Goal: Check status: Check status

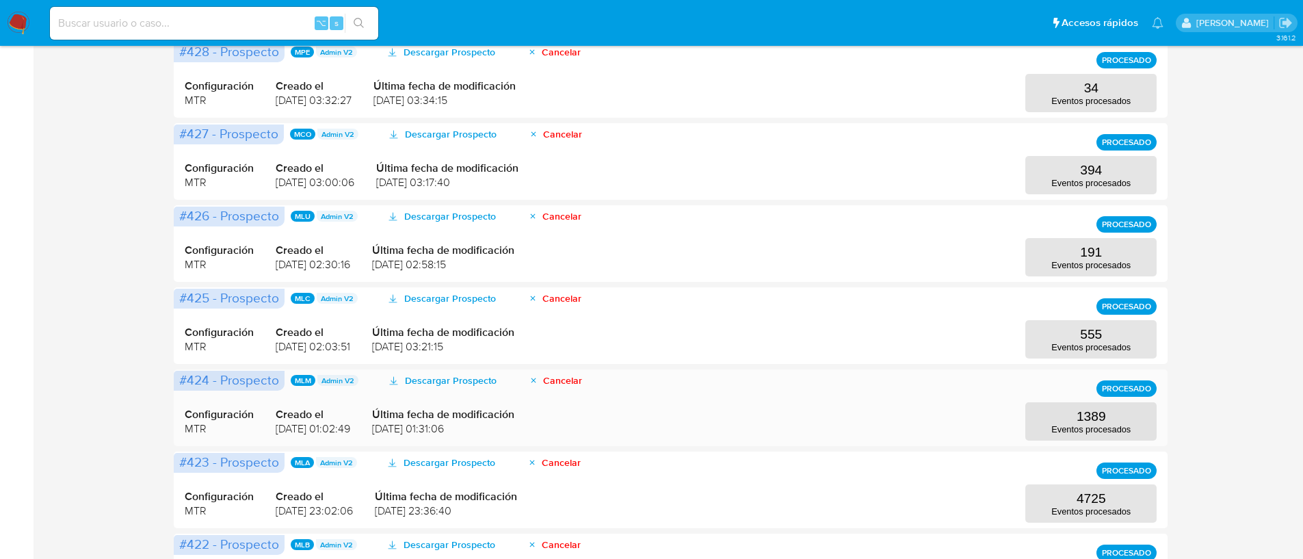
scroll to position [421, 0]
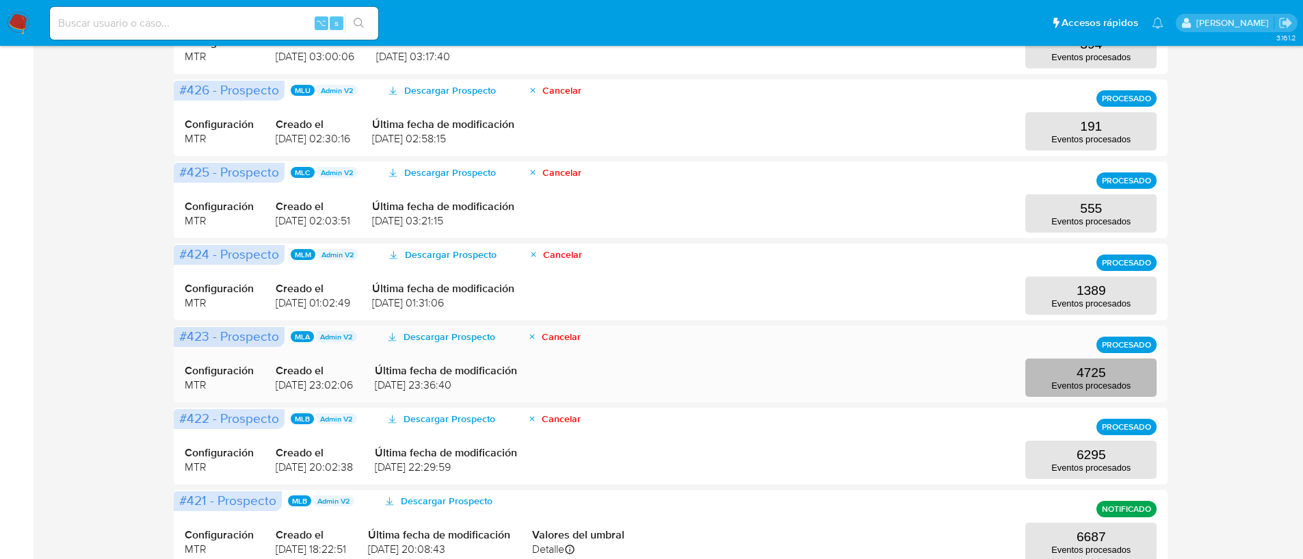
click at [1085, 375] on p "4725" at bounding box center [1090, 372] width 29 height 15
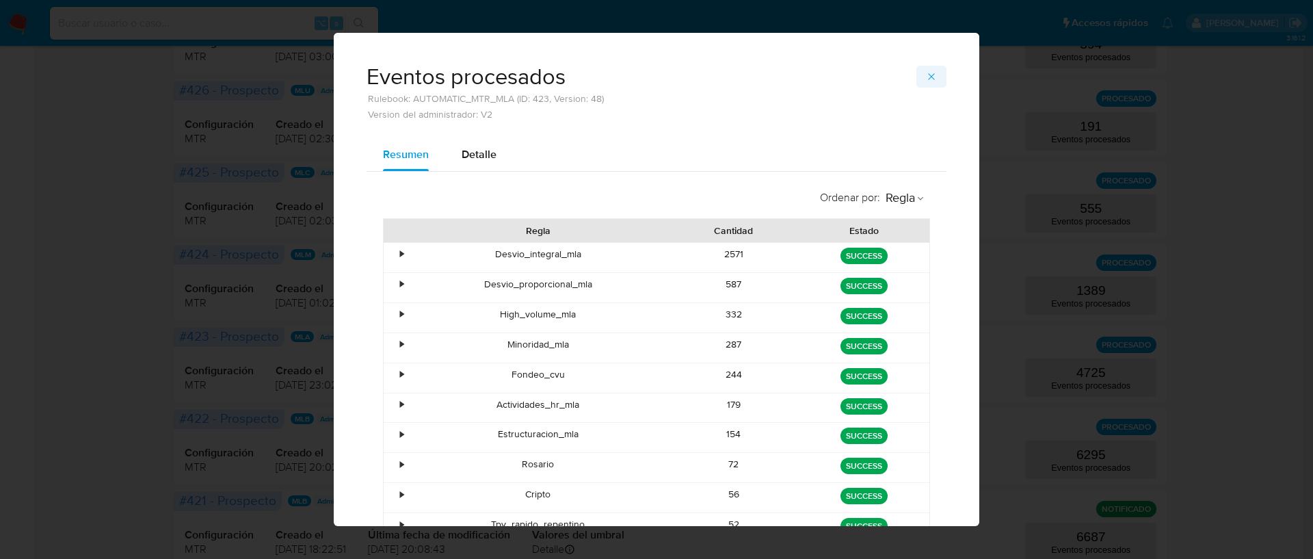
click at [929, 79] on icon "button" at bounding box center [931, 76] width 11 height 11
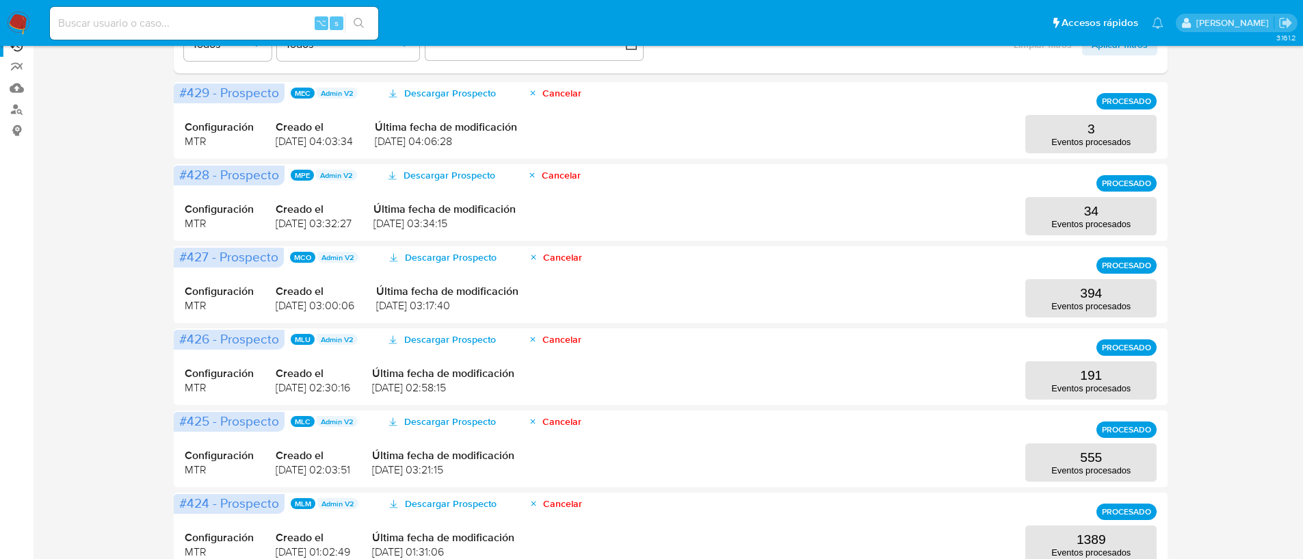
scroll to position [313, 0]
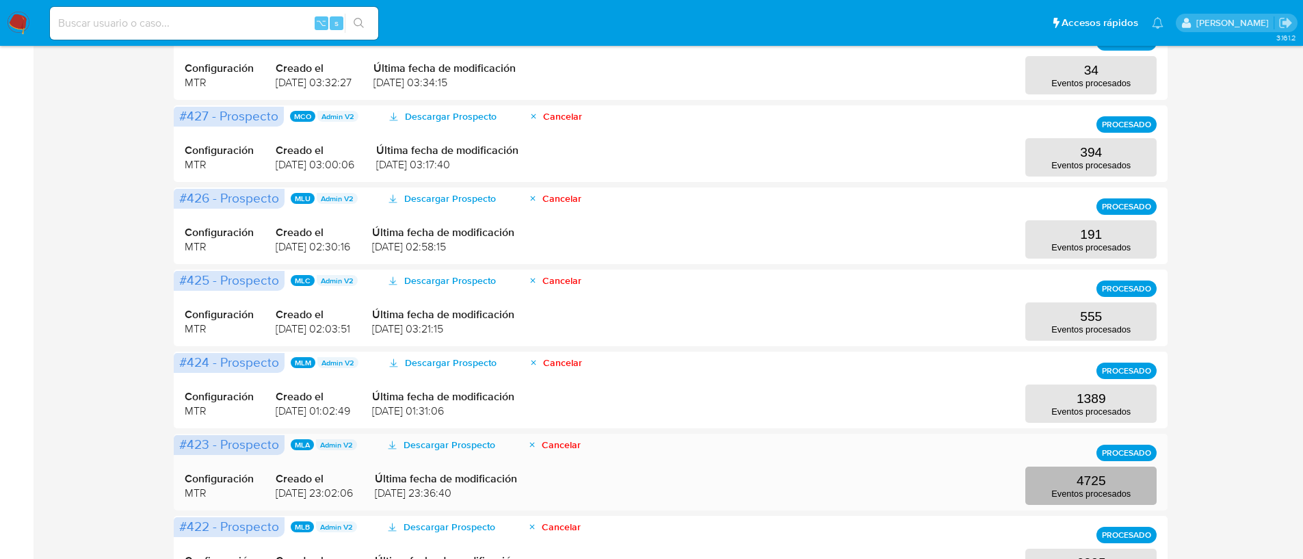
click at [1096, 479] on p "4725" at bounding box center [1090, 480] width 29 height 15
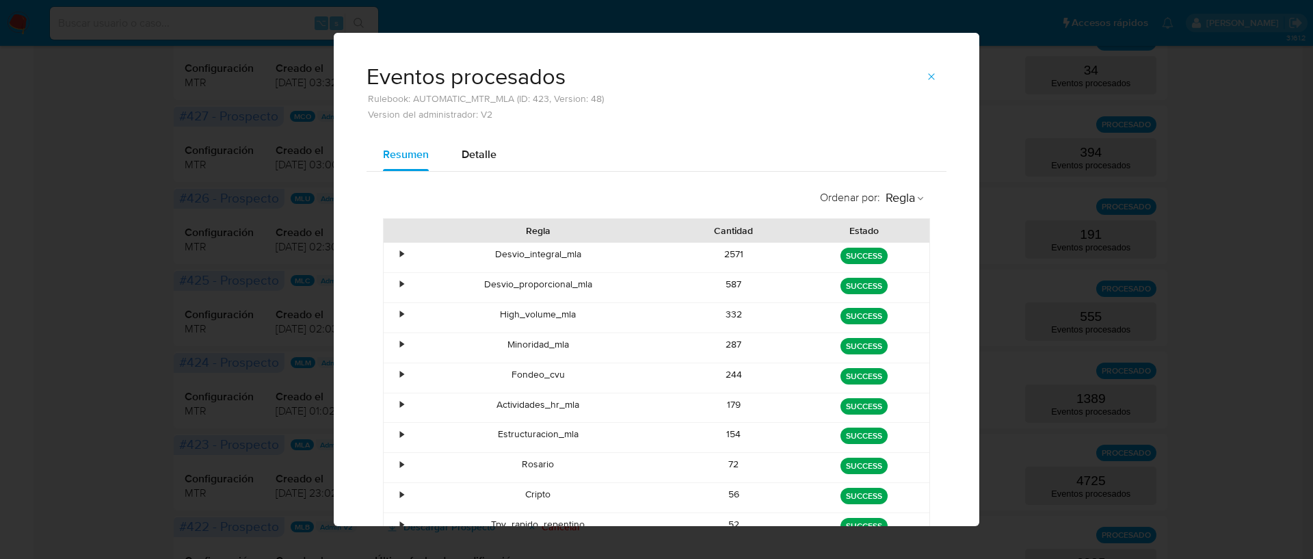
click at [400, 256] on div "•" at bounding box center [401, 254] width 3 height 13
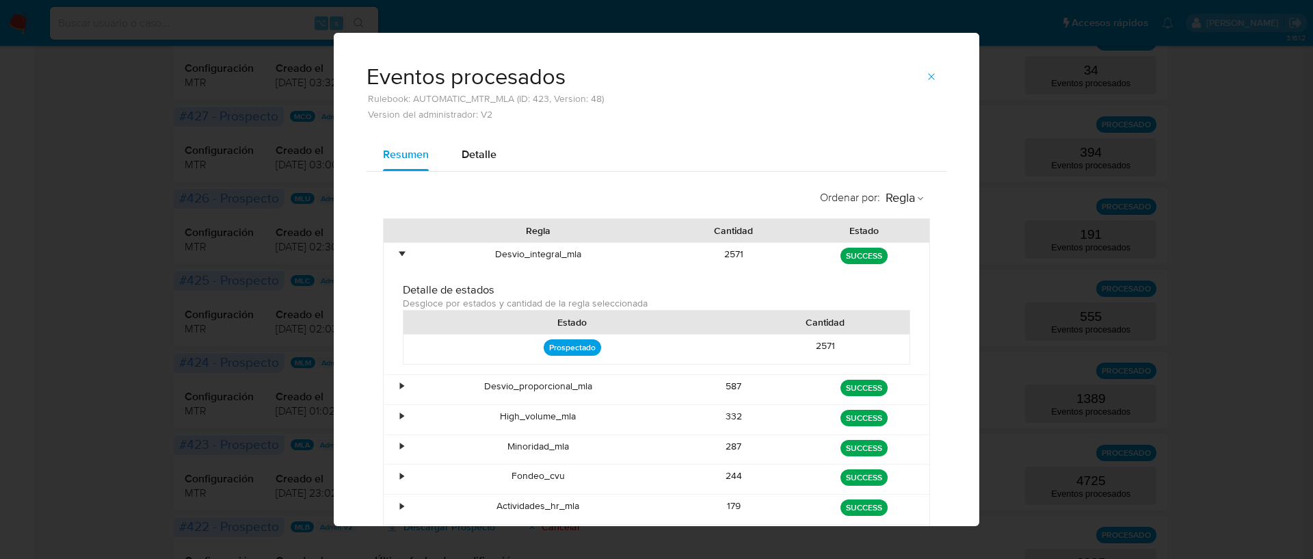
click at [400, 256] on div "•" at bounding box center [401, 254] width 3 height 13
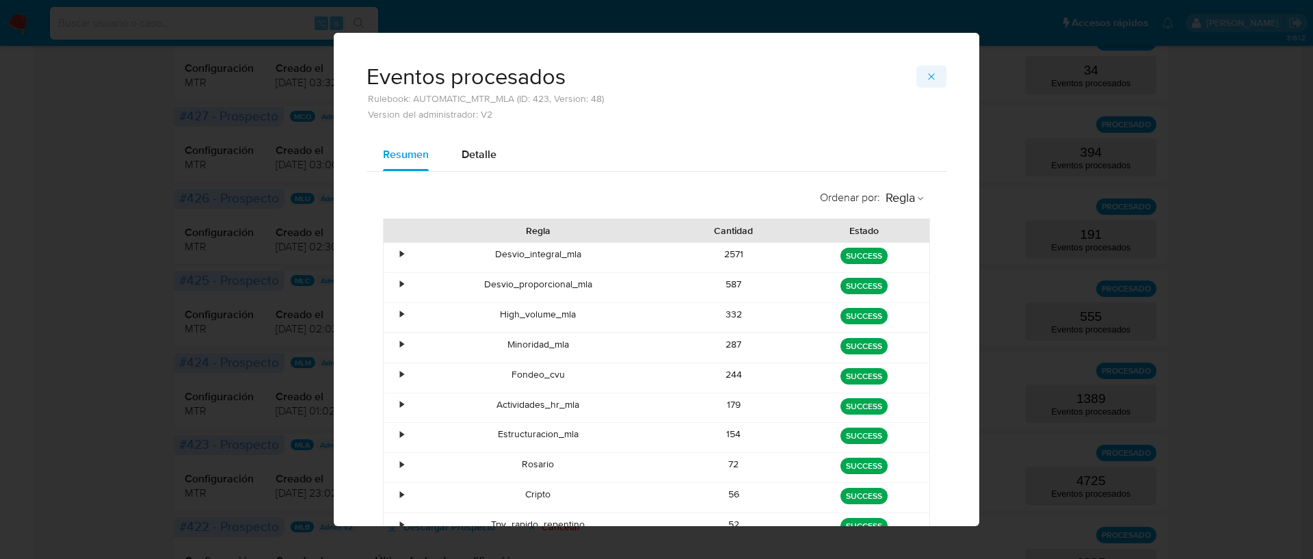
click at [926, 72] on icon "button" at bounding box center [931, 76] width 11 height 11
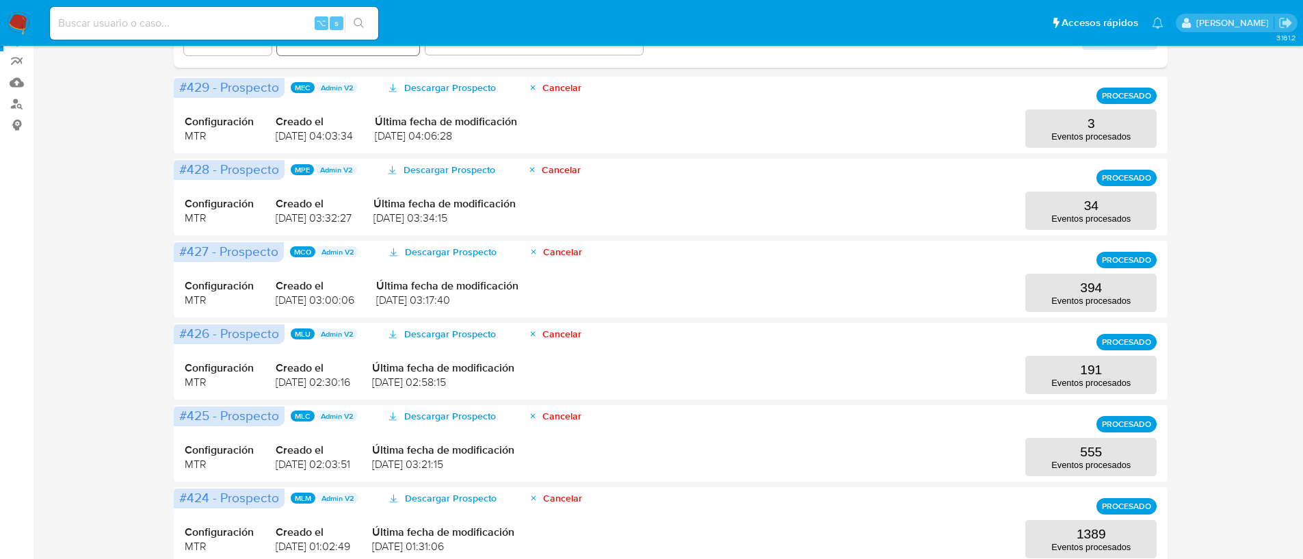
scroll to position [0, 0]
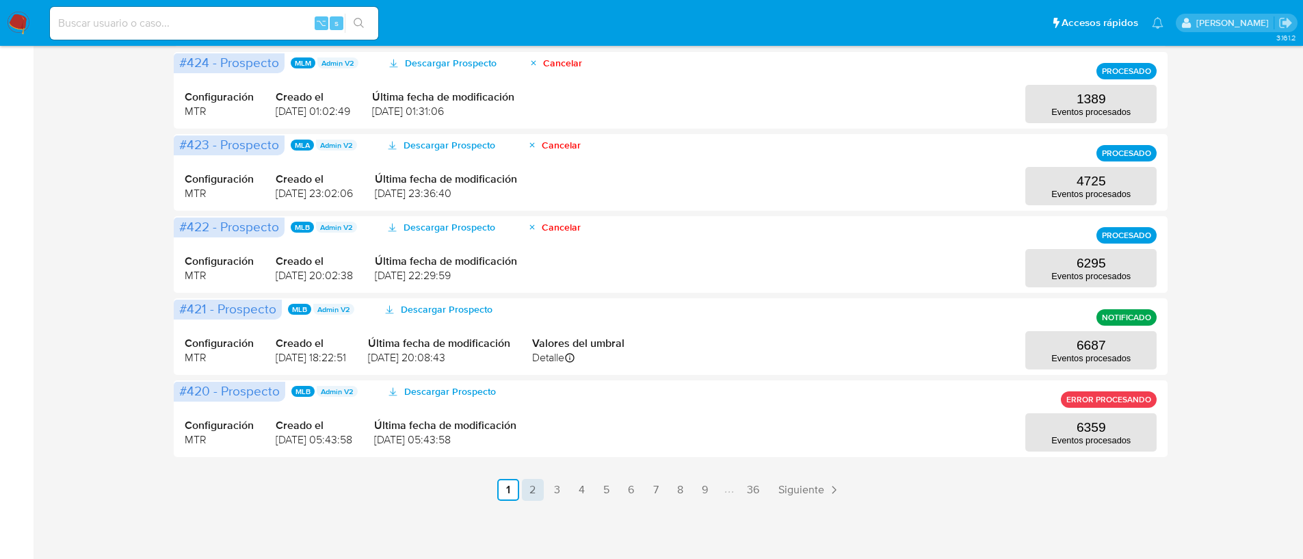
click at [524, 485] on link "2" at bounding box center [533, 490] width 22 height 22
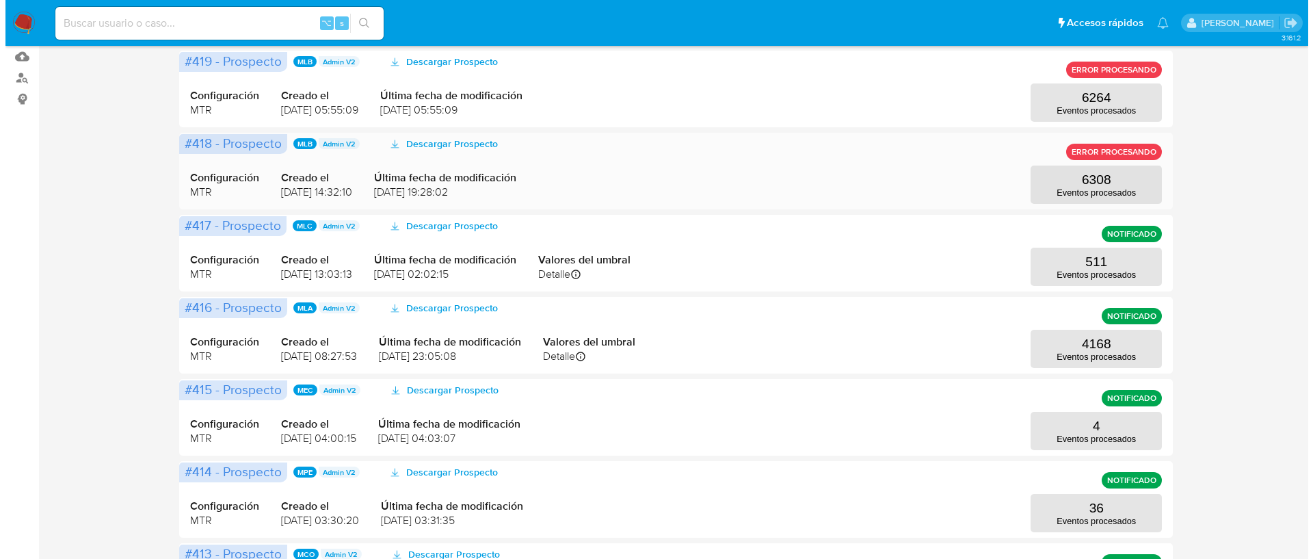
scroll to position [246, 0]
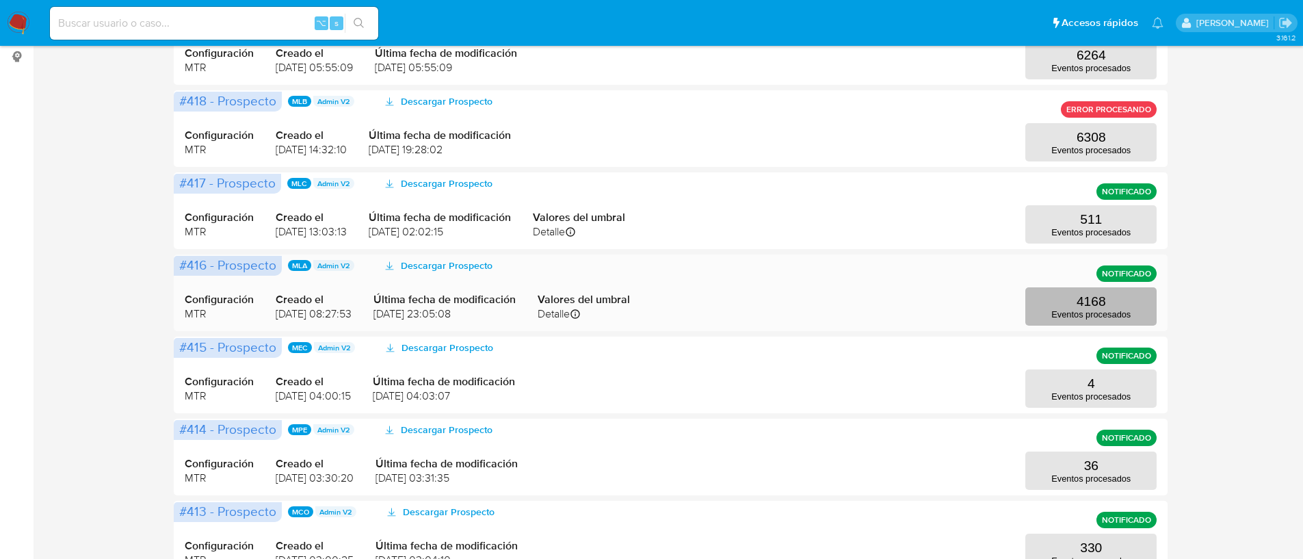
click at [1082, 306] on p "4168" at bounding box center [1090, 301] width 29 height 15
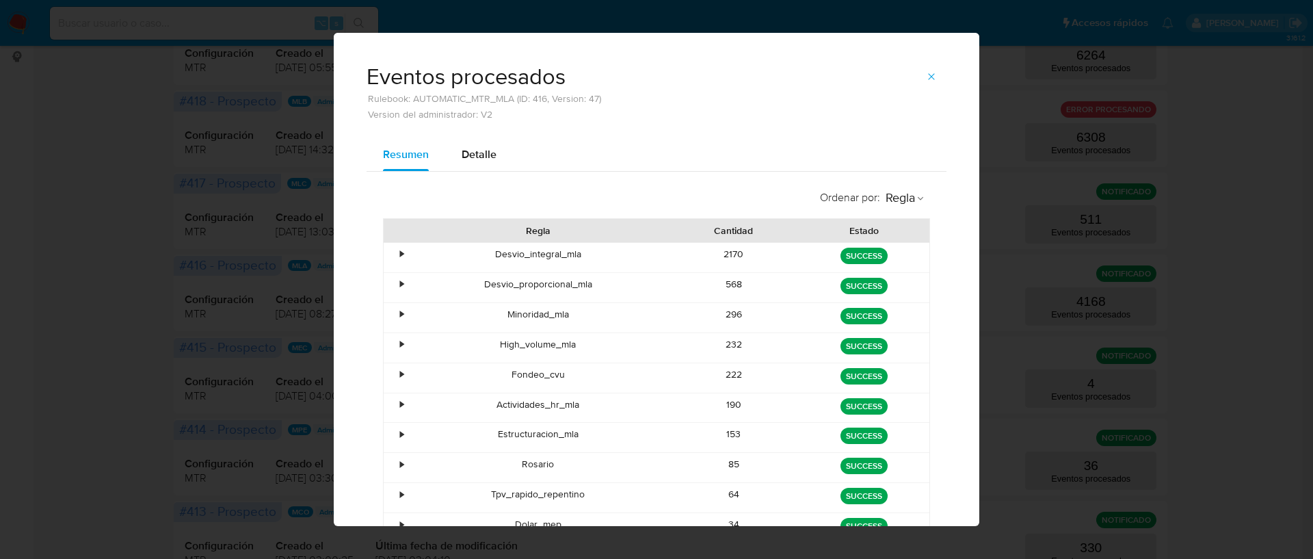
click at [408, 250] on div "Desvio_integral_mla" at bounding box center [538, 257] width 261 height 29
click at [400, 250] on div "•" at bounding box center [401, 254] width 3 height 13
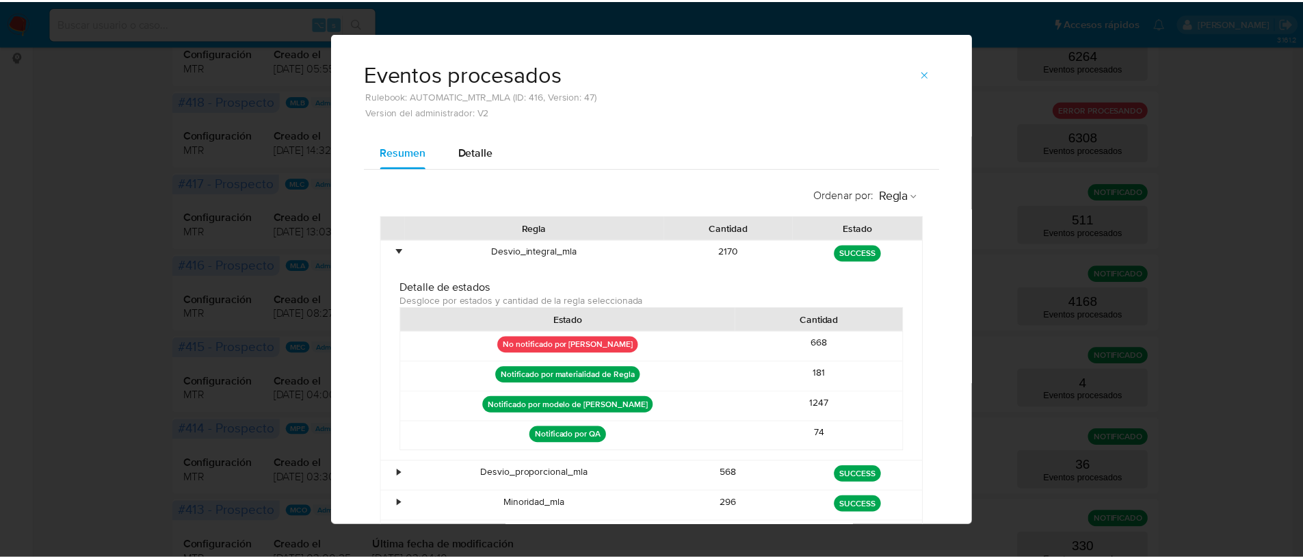
scroll to position [0, 0]
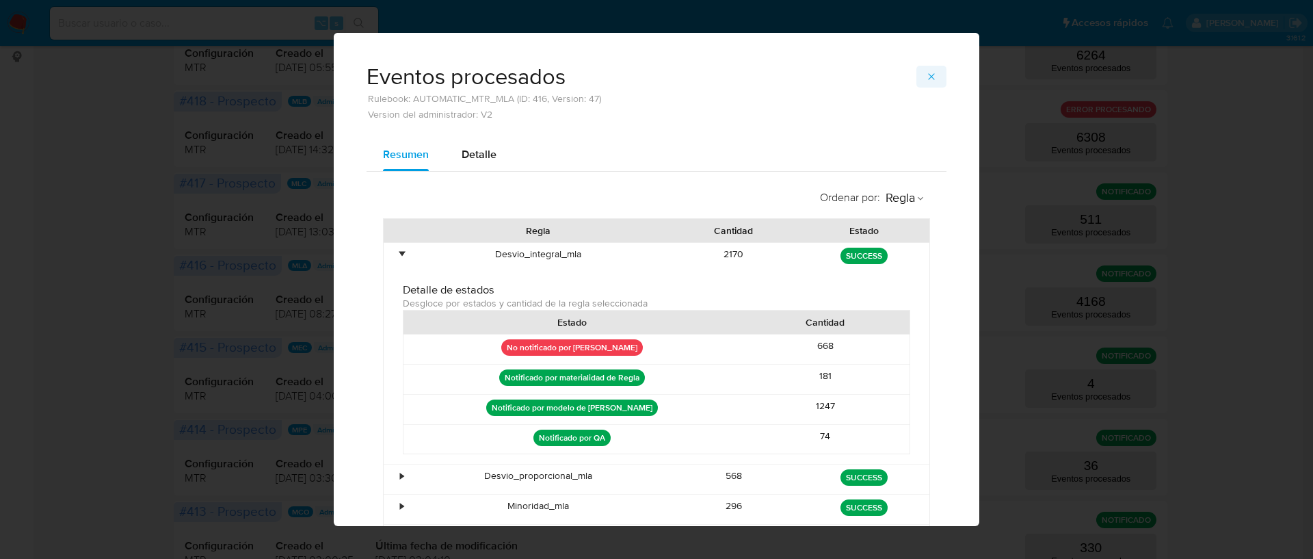
click at [926, 81] on icon "button" at bounding box center [931, 76] width 11 height 11
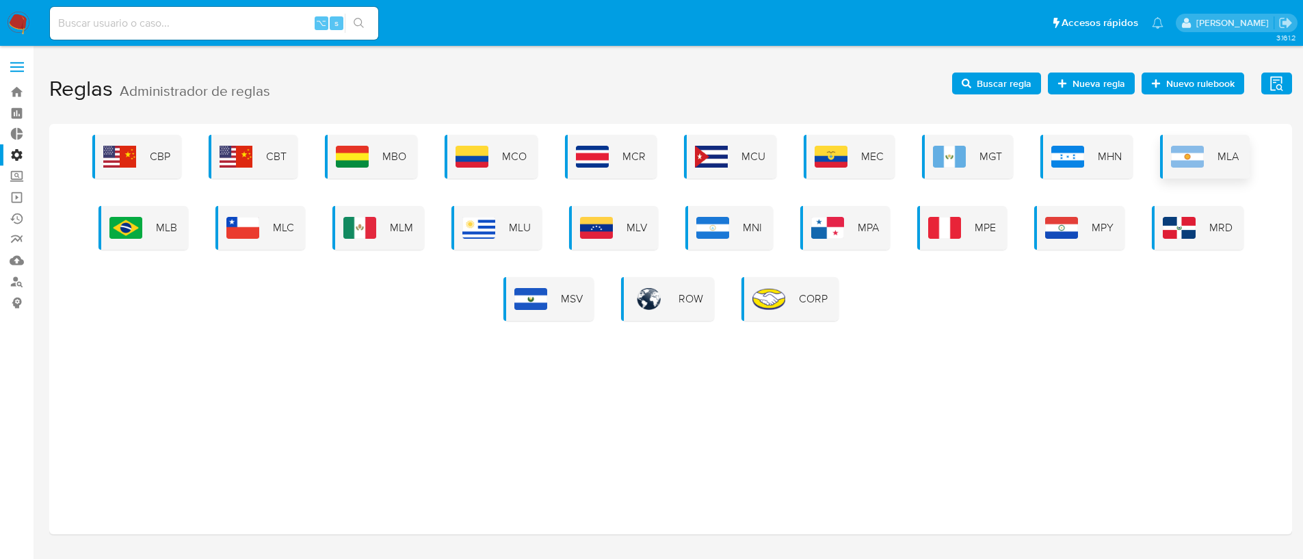
click at [1210, 163] on div "MLA" at bounding box center [1205, 157] width 90 height 44
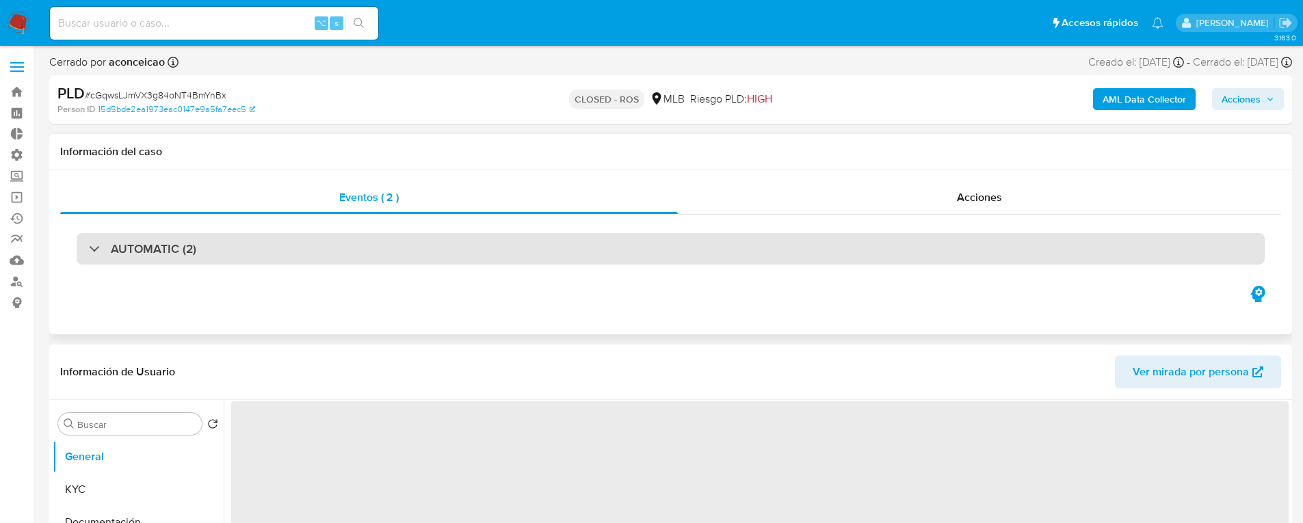
click at [109, 256] on div "AUTOMATIC (2)" at bounding box center [671, 248] width 1188 height 31
click at [250, 251] on div "AUTOMATIC (1)" at bounding box center [671, 248] width 1188 height 31
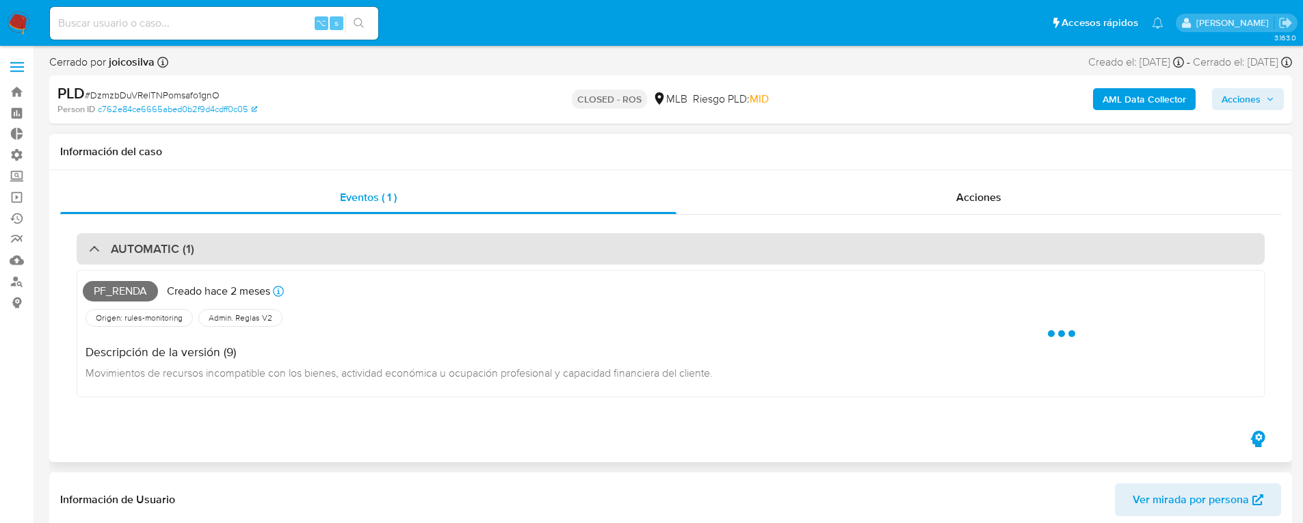
click at [250, 251] on div "AUTOMATIC (1)" at bounding box center [671, 248] width 1188 height 31
select select "10"
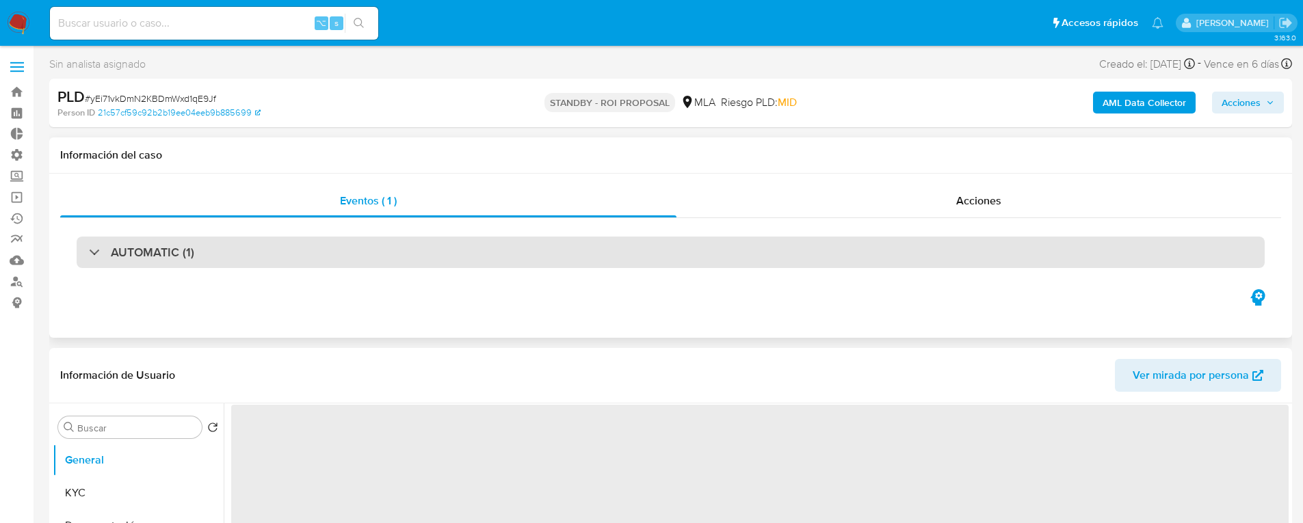
click at [216, 261] on div "AUTOMATIC (1)" at bounding box center [671, 252] width 1188 height 31
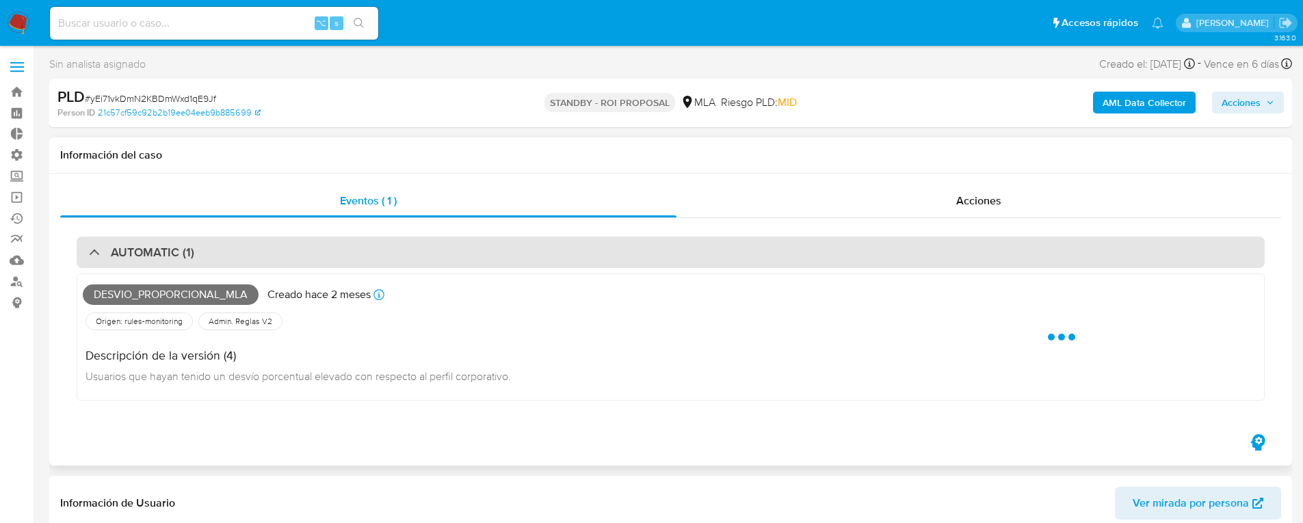
select select "10"
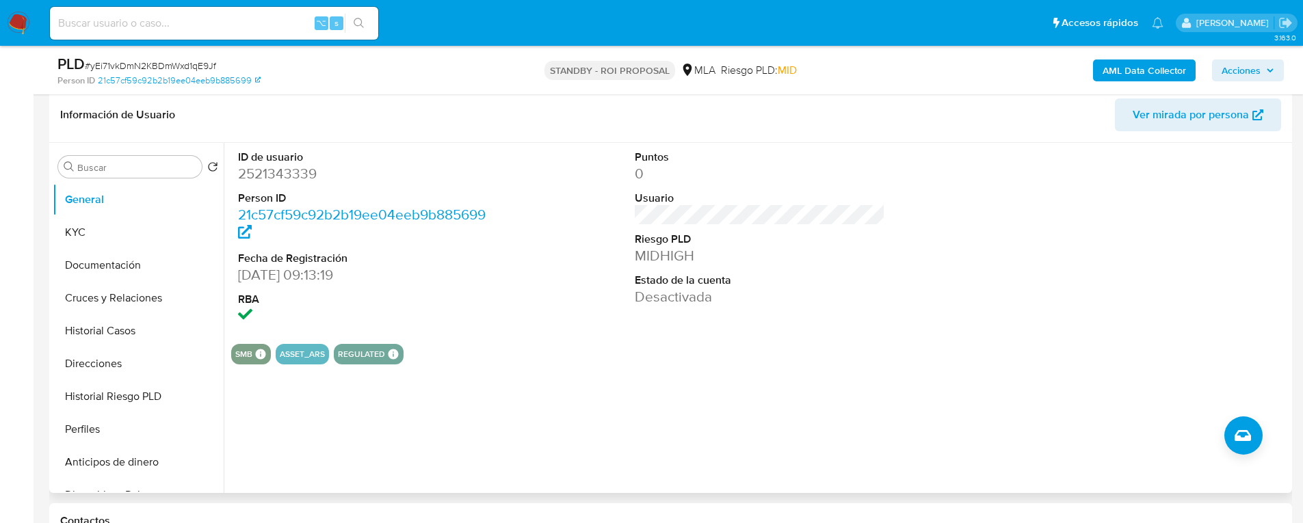
scroll to position [544, 0]
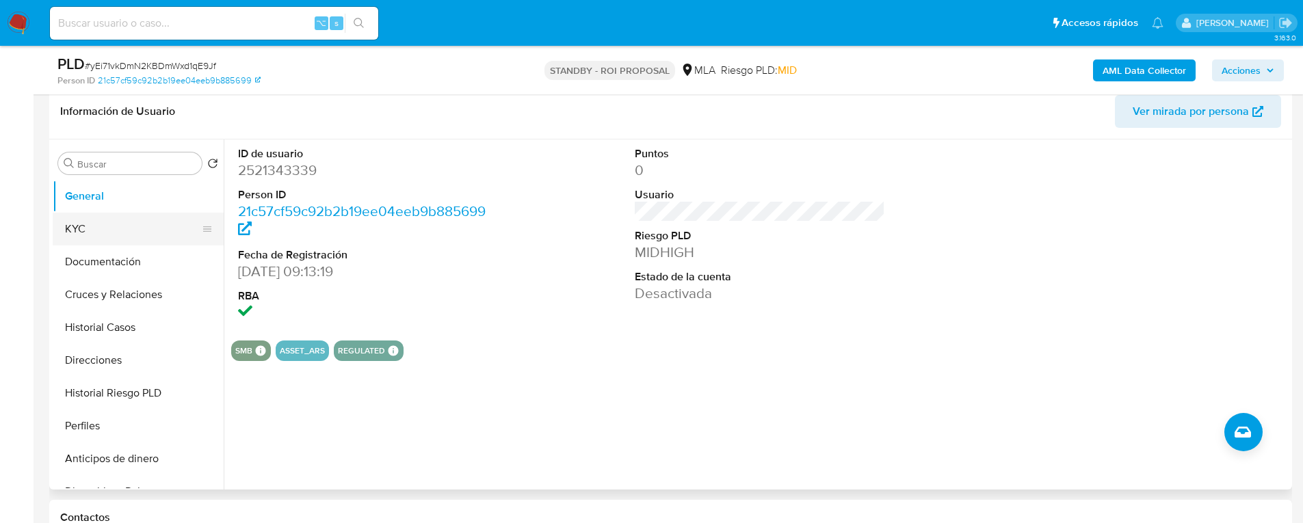
click at [119, 232] on button "KYC" at bounding box center [133, 229] width 160 height 33
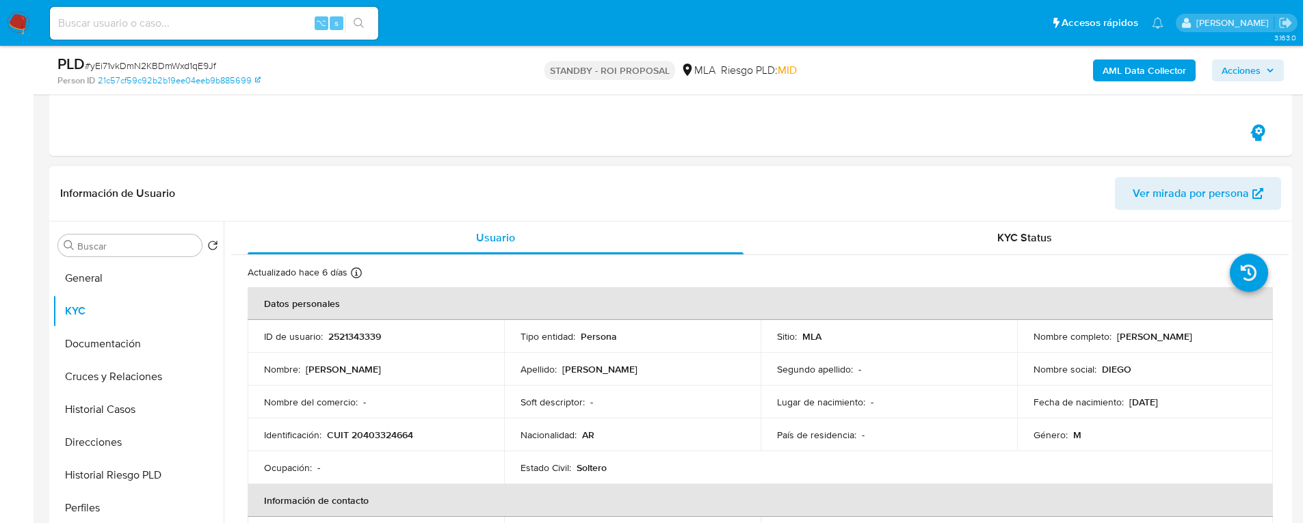
scroll to position [438, 0]
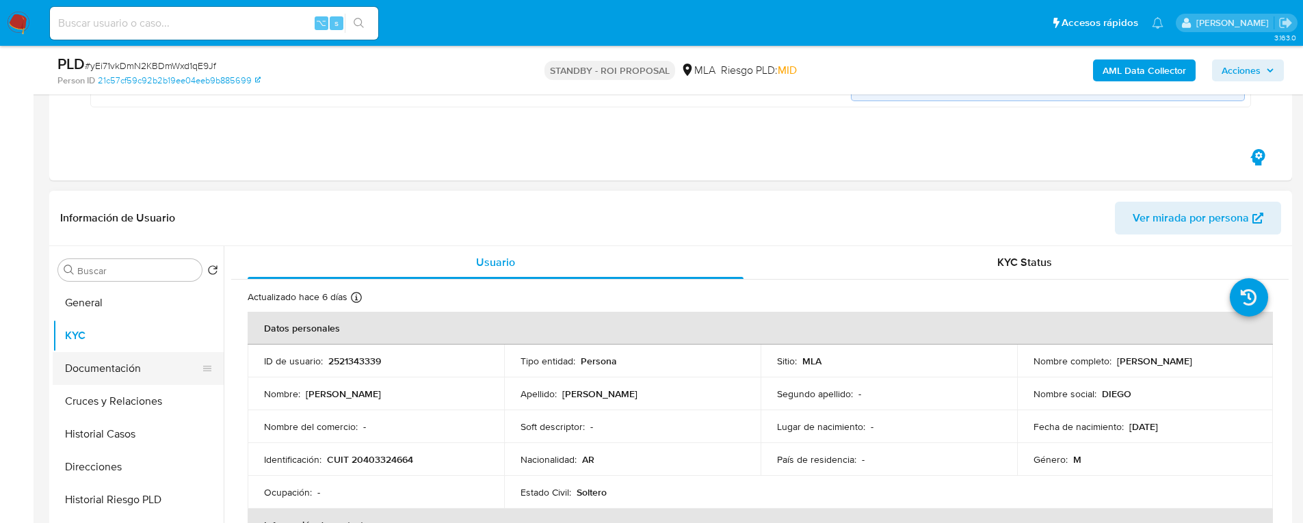
click at [139, 364] on button "Documentación" at bounding box center [133, 368] width 160 height 33
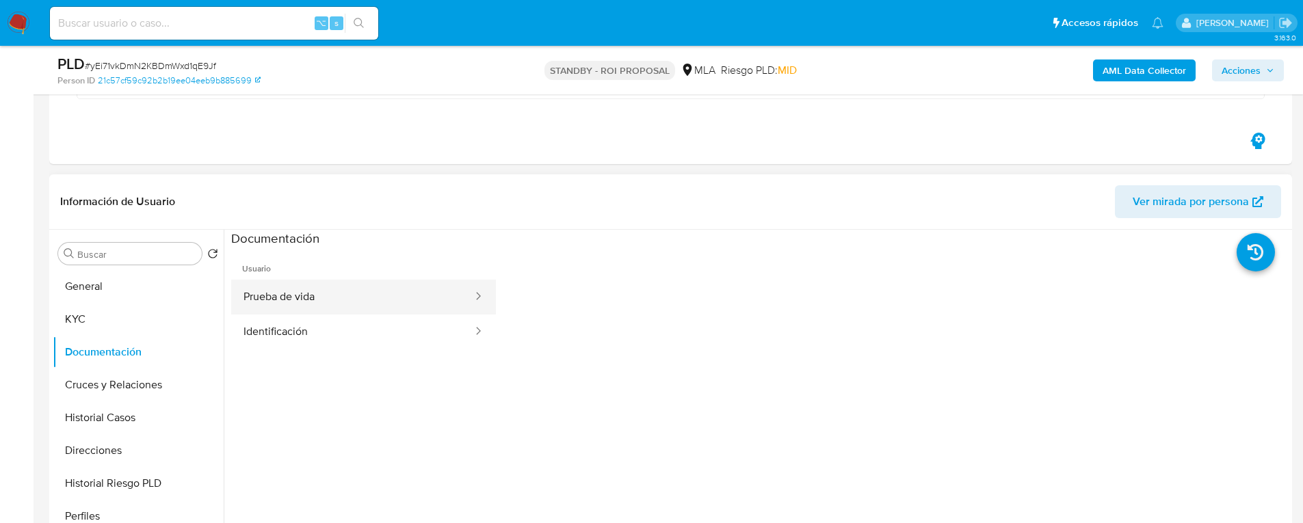
click at [317, 295] on button "Prueba de vida" at bounding box center [352, 297] width 243 height 35
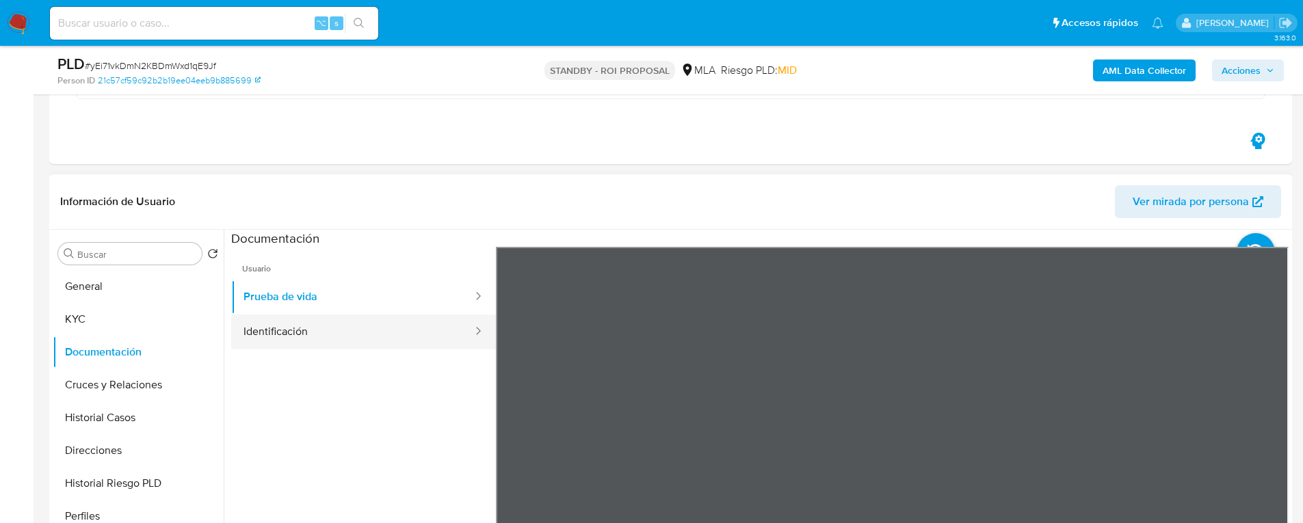
click at [305, 343] on button "Identificación" at bounding box center [352, 332] width 243 height 35
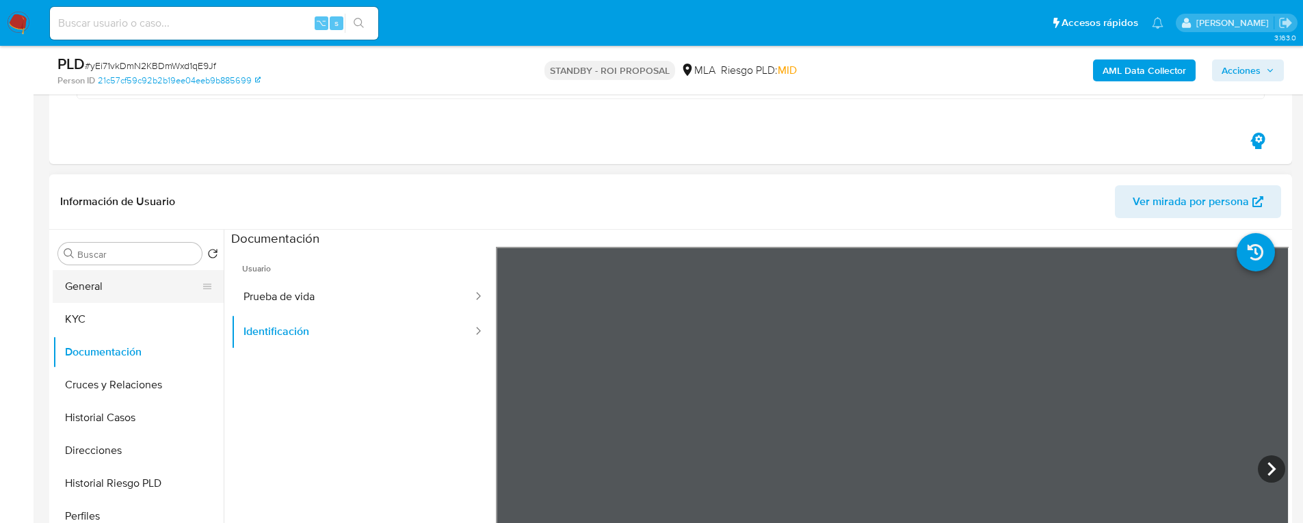
click at [111, 270] on button "General" at bounding box center [133, 286] width 160 height 33
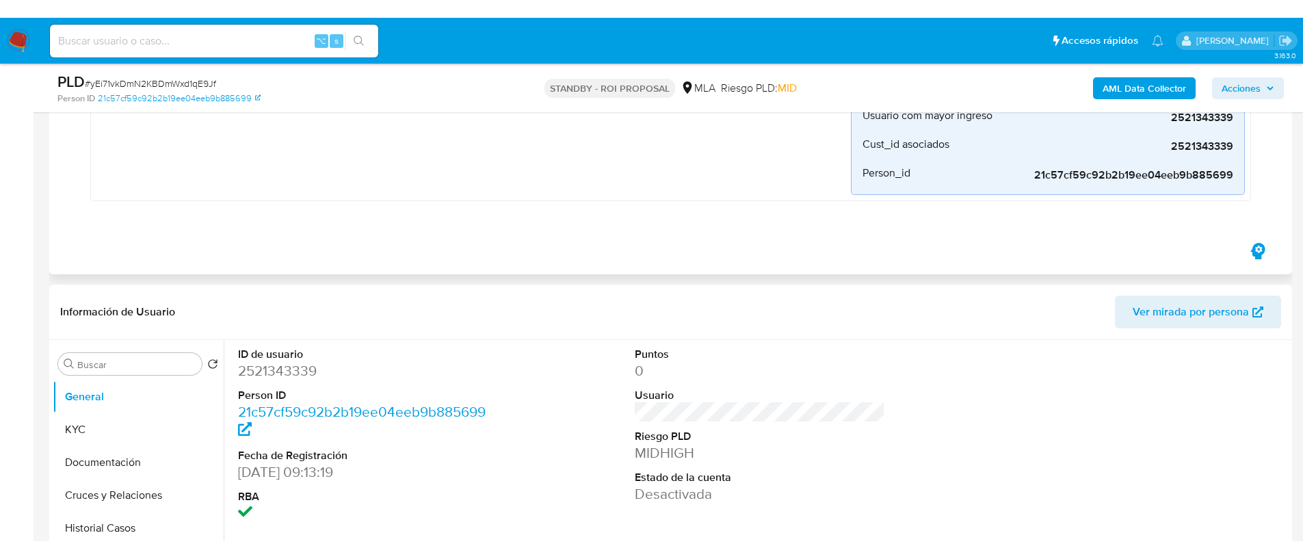
scroll to position [531, 0]
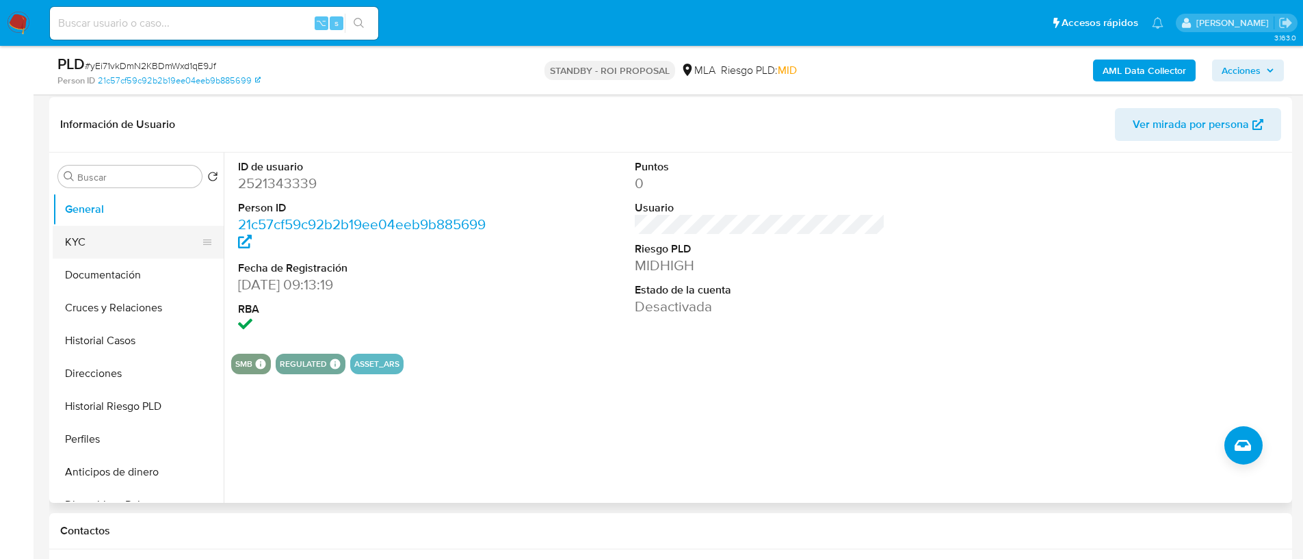
click at [172, 238] on button "KYC" at bounding box center [133, 242] width 160 height 33
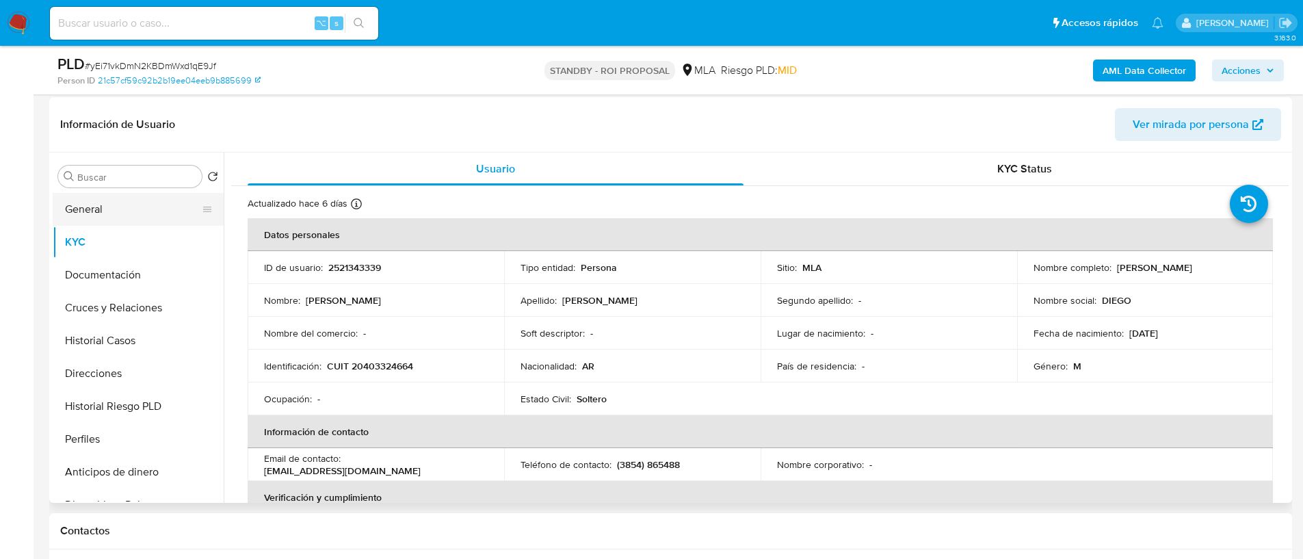
click at [135, 196] on button "General" at bounding box center [133, 209] width 160 height 33
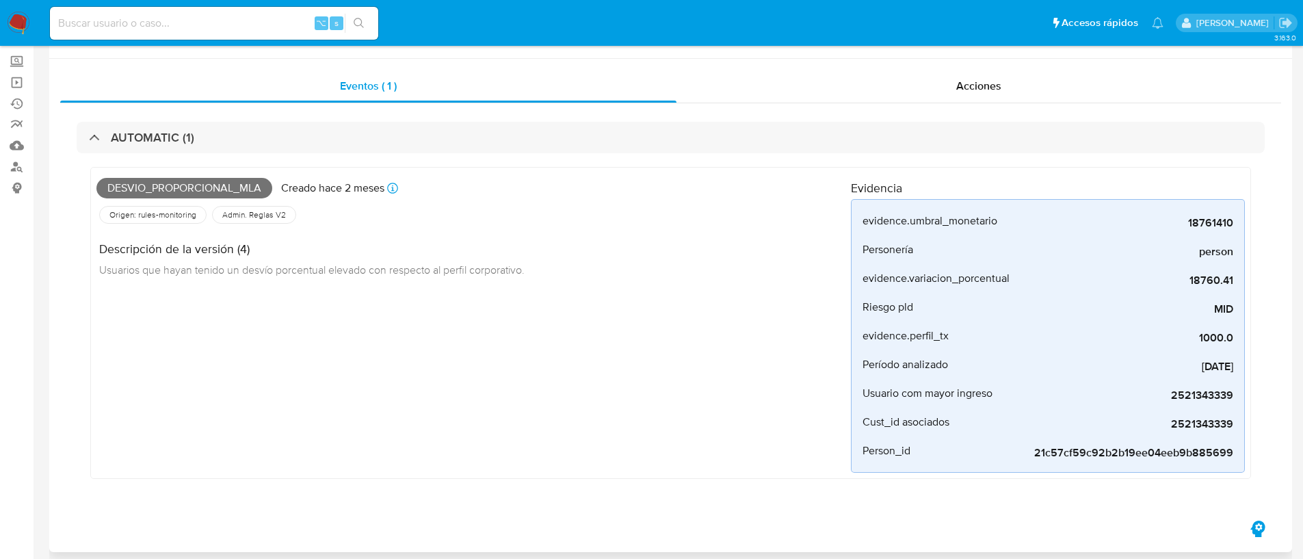
scroll to position [0, 0]
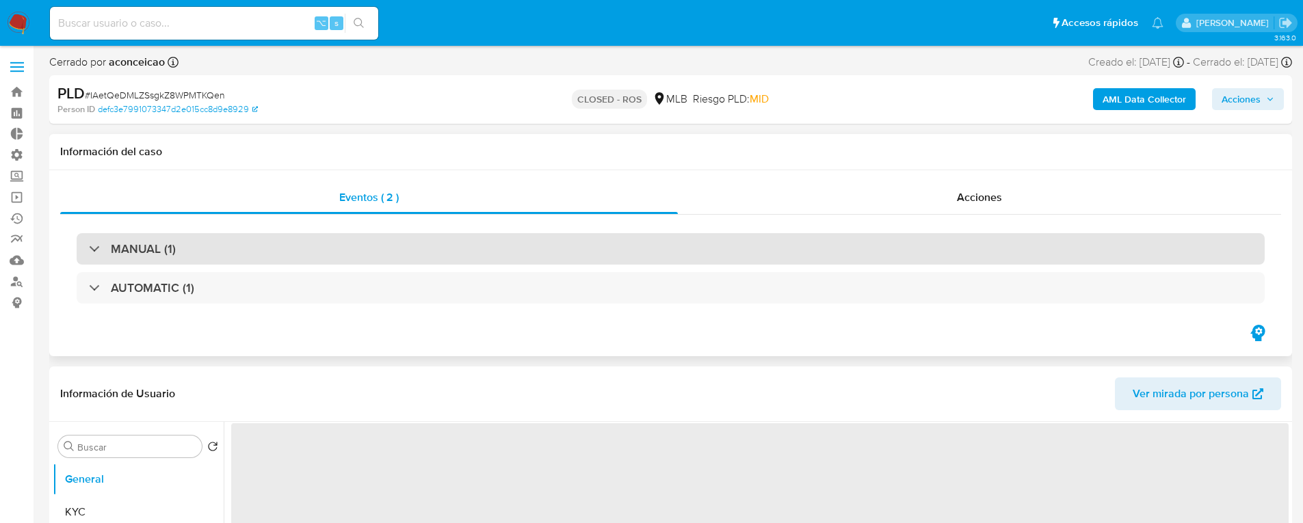
click at [266, 248] on div "MANUAL (1)" at bounding box center [671, 248] width 1188 height 31
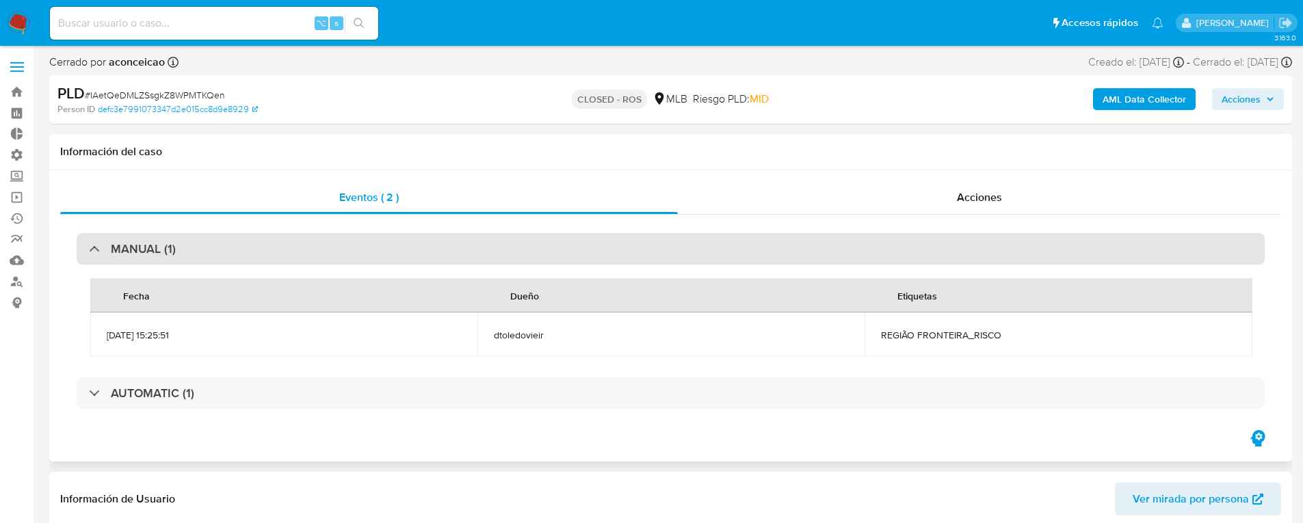
select select "10"
click at [266, 248] on div "MANUAL (1)" at bounding box center [671, 248] width 1188 height 31
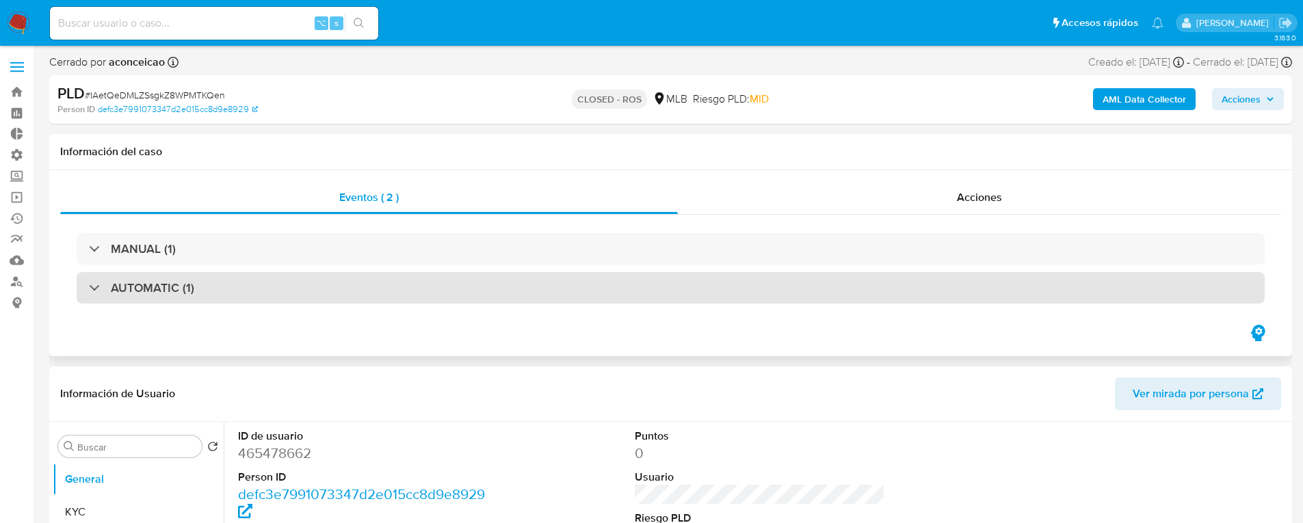
click at [265, 289] on div "AUTOMATIC (1)" at bounding box center [671, 287] width 1188 height 31
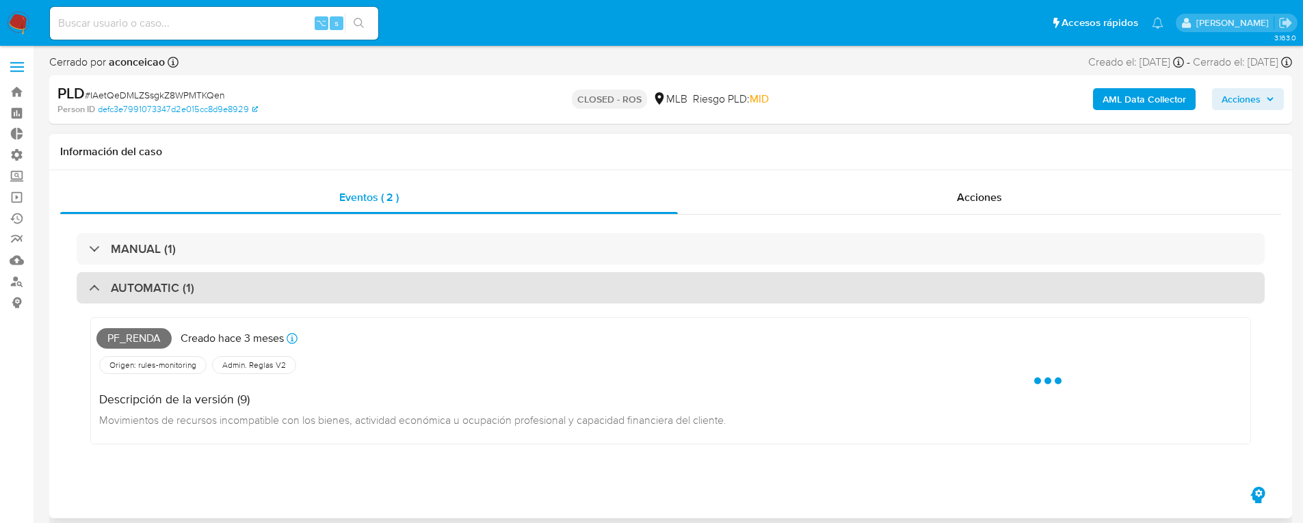
click at [265, 289] on div "AUTOMATIC (1)" at bounding box center [671, 287] width 1188 height 31
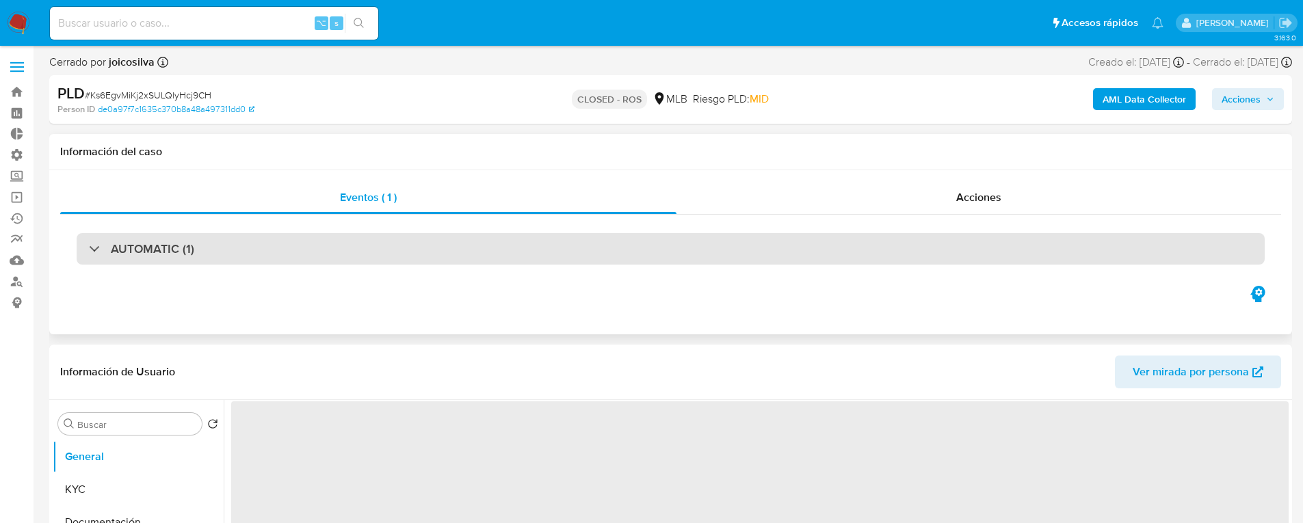
click at [381, 254] on div "AUTOMATIC (1)" at bounding box center [671, 248] width 1188 height 31
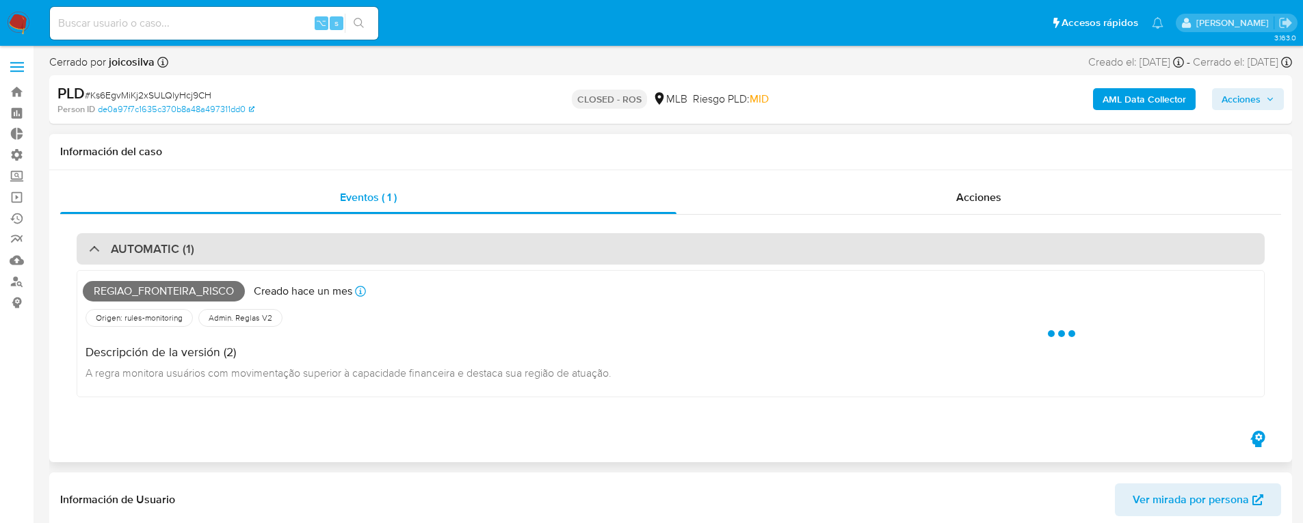
select select "10"
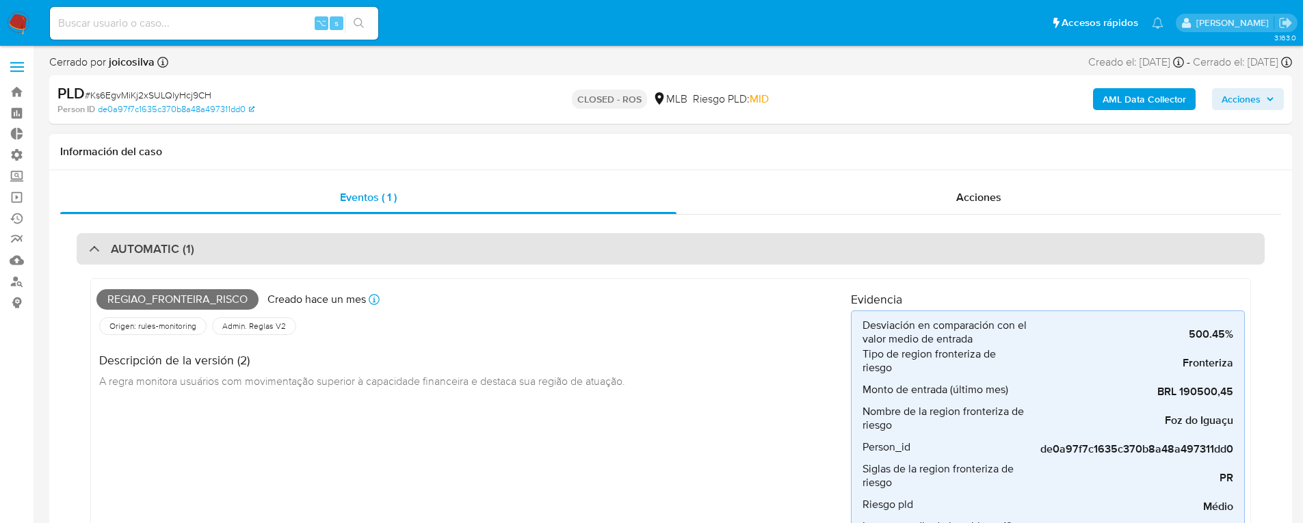
click at [381, 254] on div "AUTOMATIC (1)" at bounding box center [671, 248] width 1188 height 31
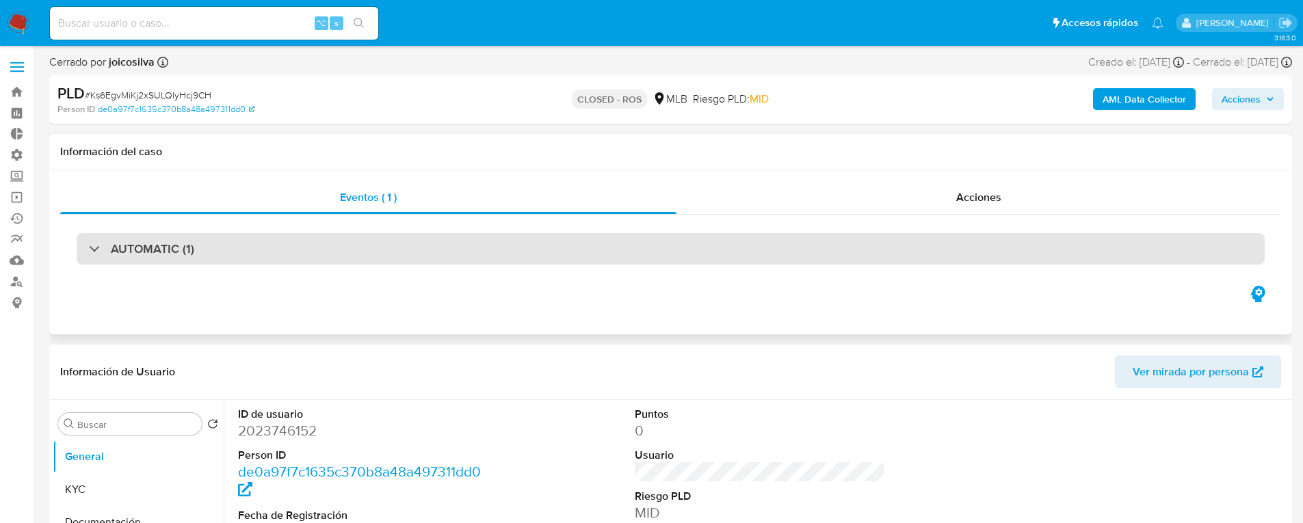
click at [381, 254] on div "AUTOMATIC (1)" at bounding box center [671, 248] width 1188 height 31
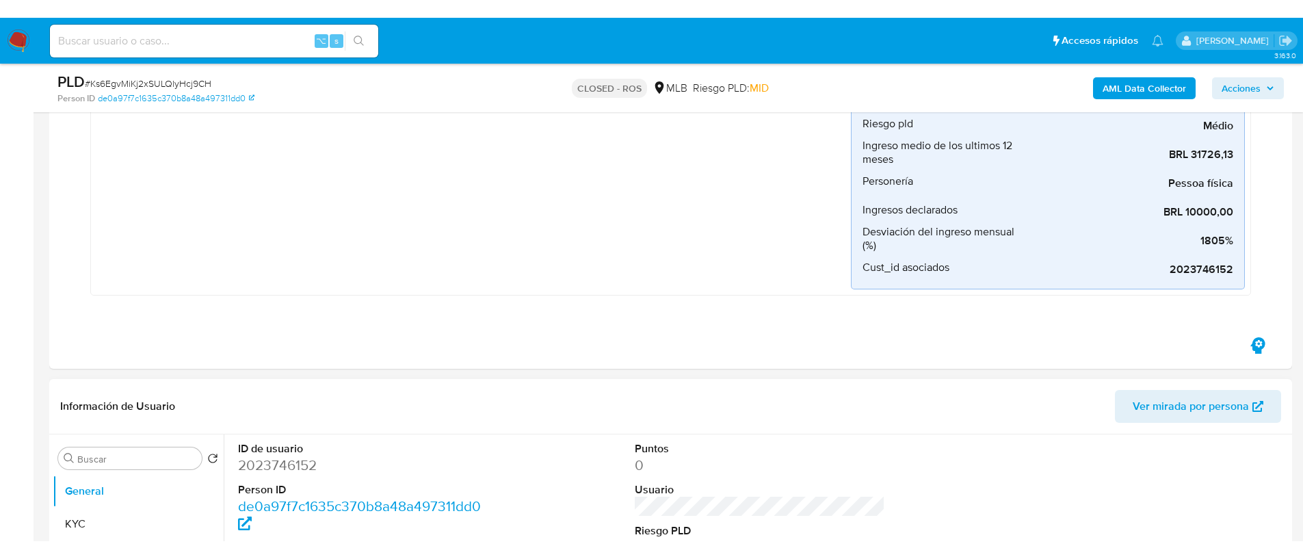
scroll to position [615, 0]
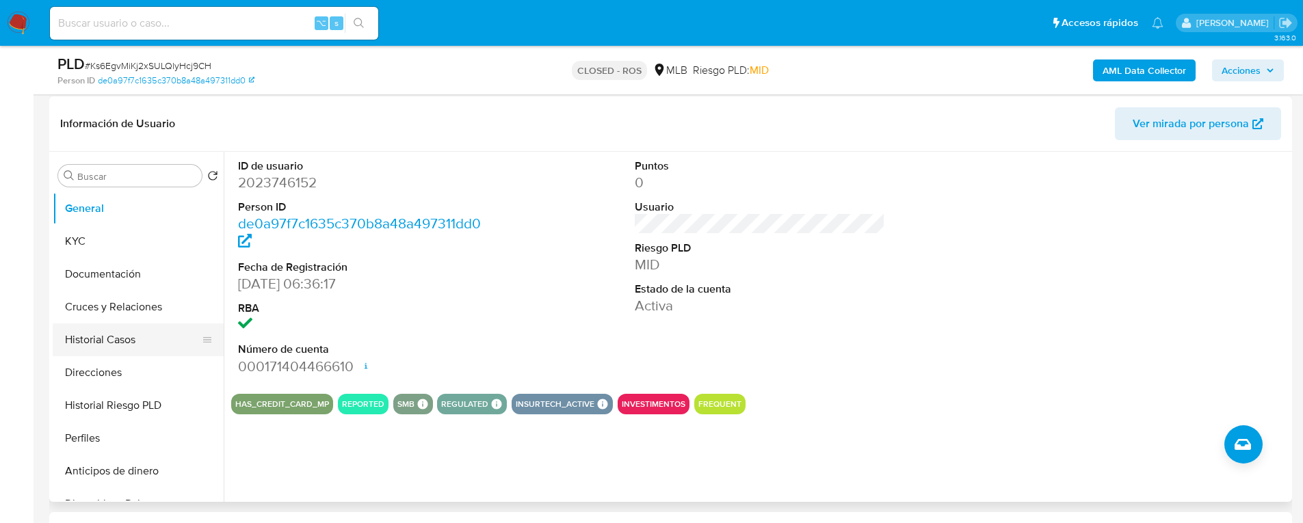
click at [137, 339] on button "Historial Casos" at bounding box center [133, 339] width 160 height 33
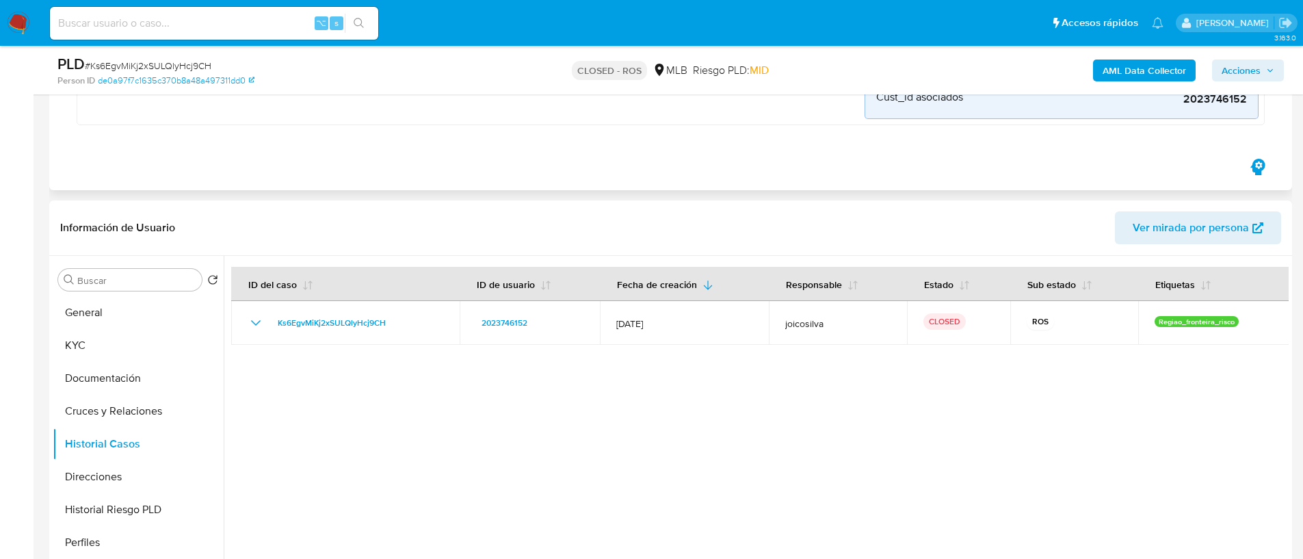
scroll to position [336, 0]
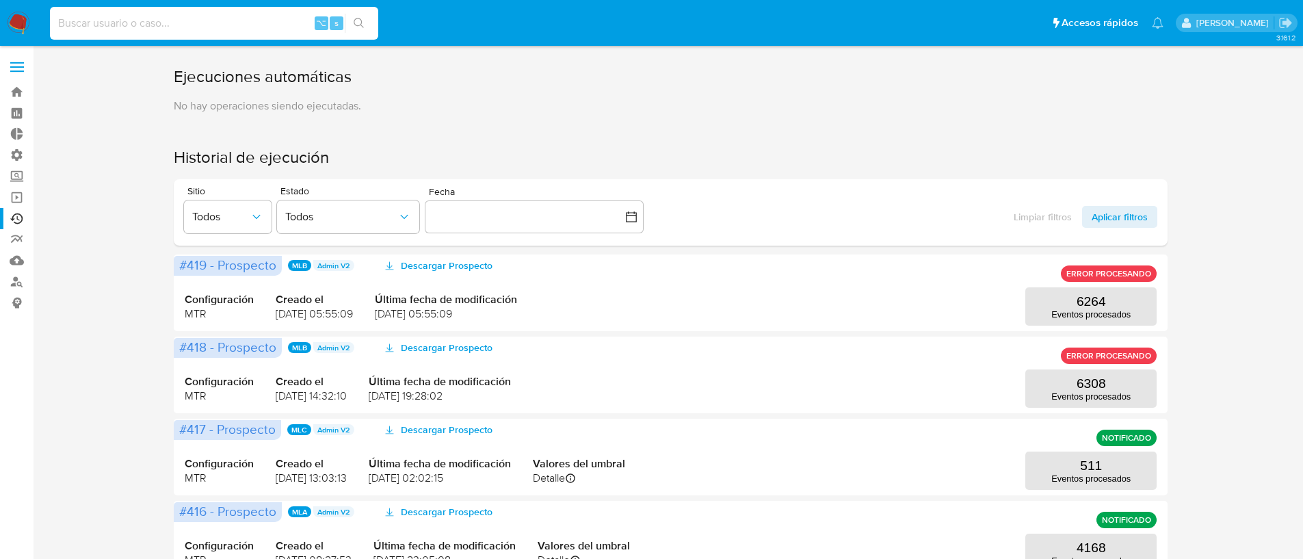
click at [156, 16] on input at bounding box center [214, 23] width 328 height 18
paste input "211321654"
type input "211321654"
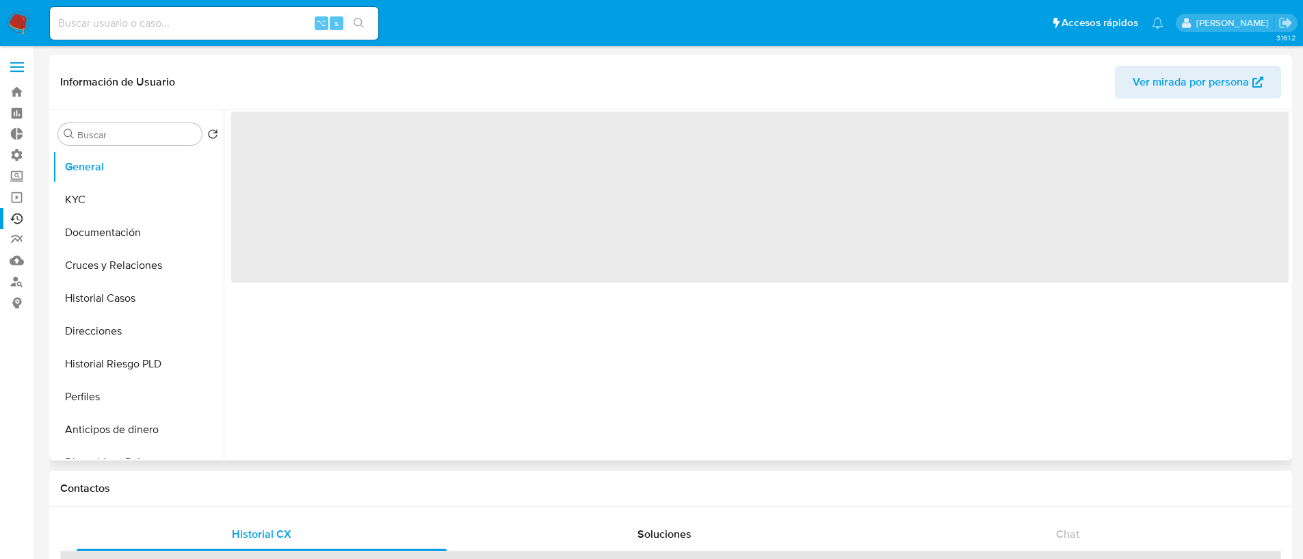
select select "10"
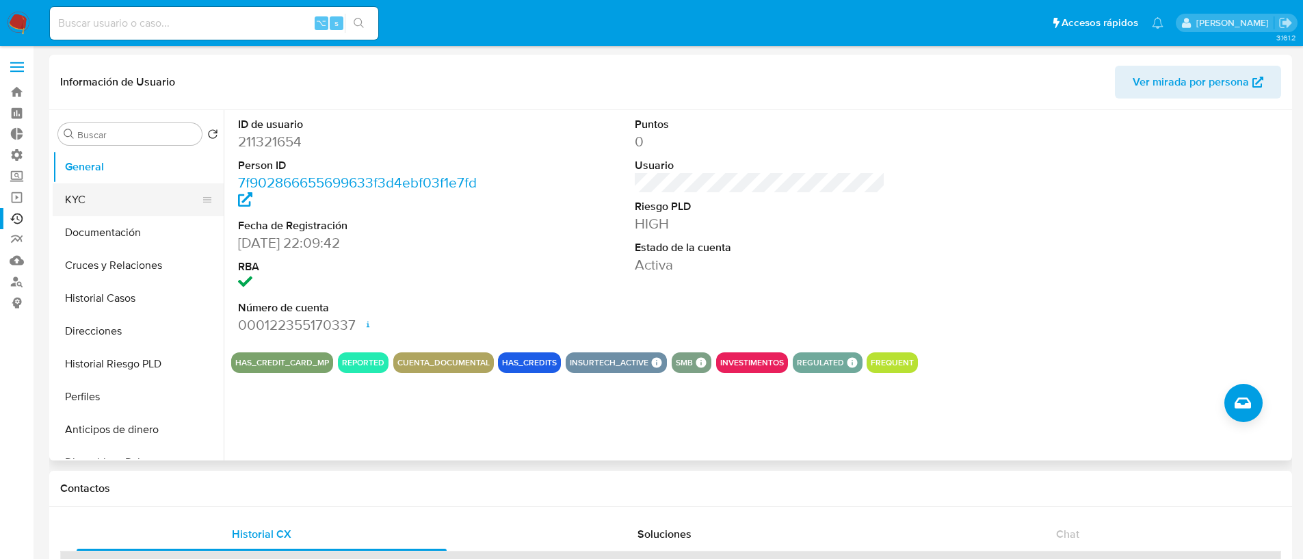
click at [122, 206] on button "KYC" at bounding box center [133, 199] width 160 height 33
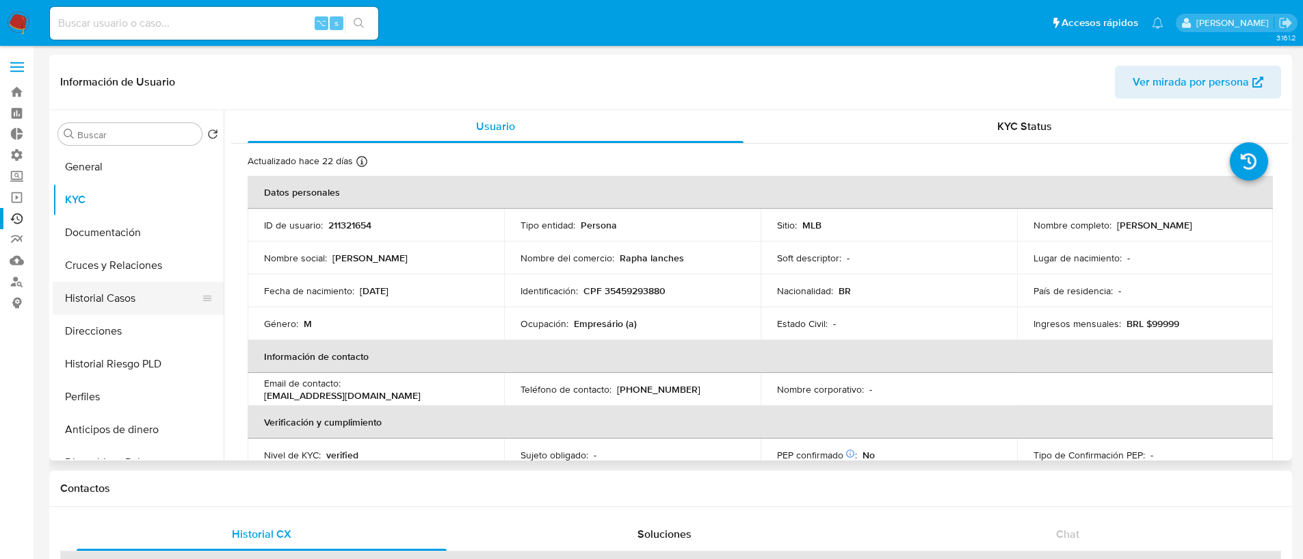
click at [116, 289] on button "Historial Casos" at bounding box center [133, 298] width 160 height 33
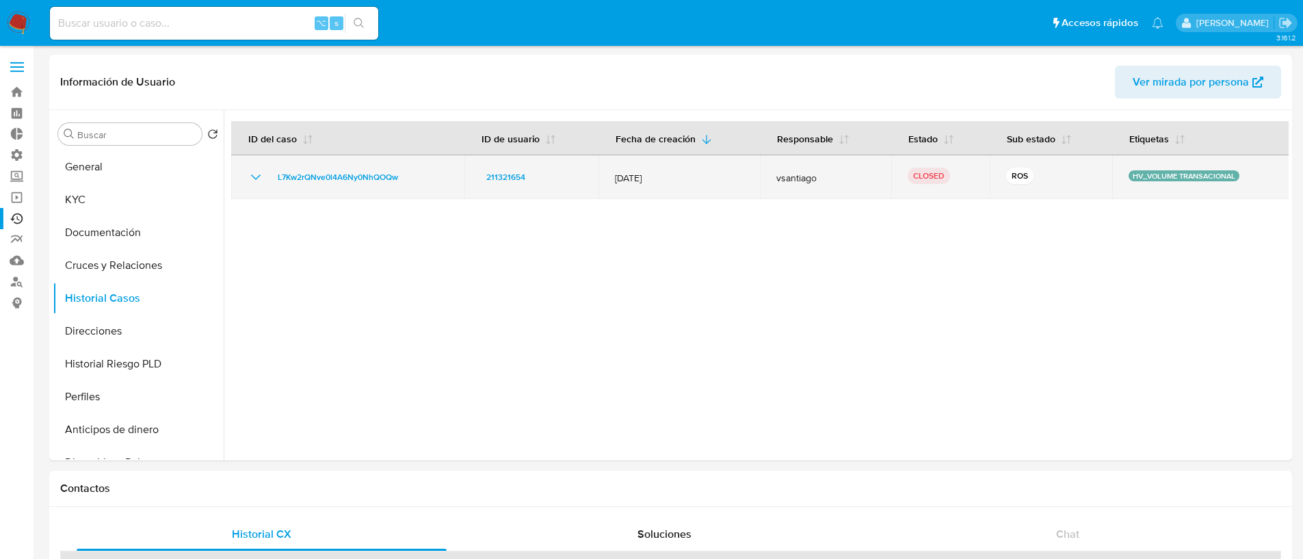
click at [263, 183] on icon "Mostrar/Ocultar" at bounding box center [256, 177] width 16 height 16
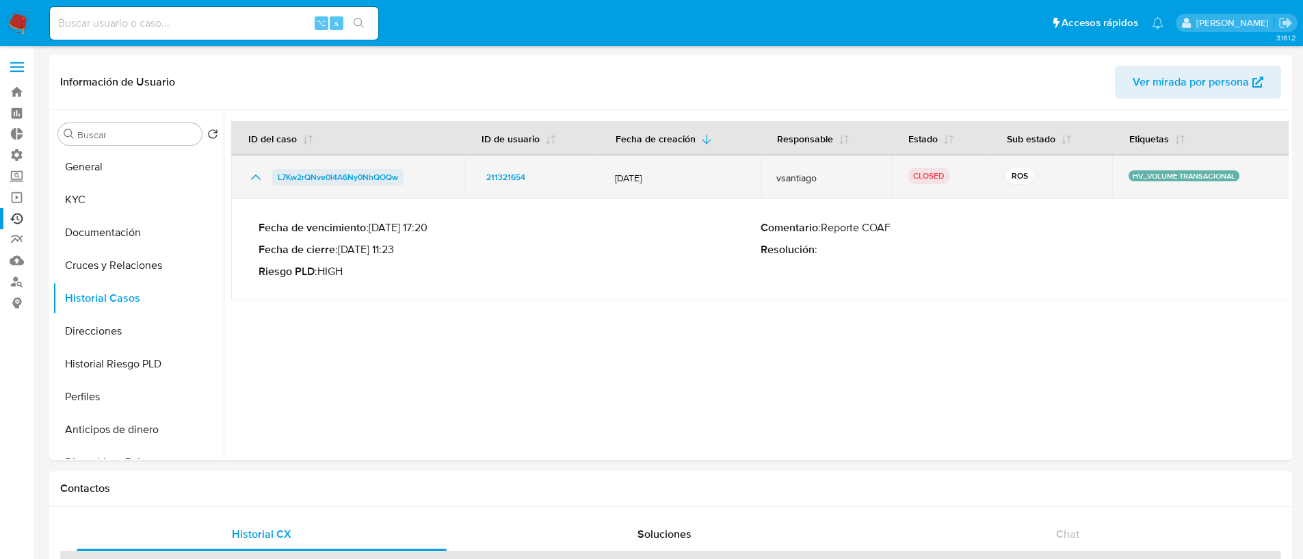
click at [348, 176] on span "L7Kw2rQNve0l4A6Ny0NhQOQw" at bounding box center [338, 177] width 120 height 16
click at [329, 172] on span "L7Kw2rQNve0l4A6Ny0NhQOQw" at bounding box center [338, 177] width 120 height 16
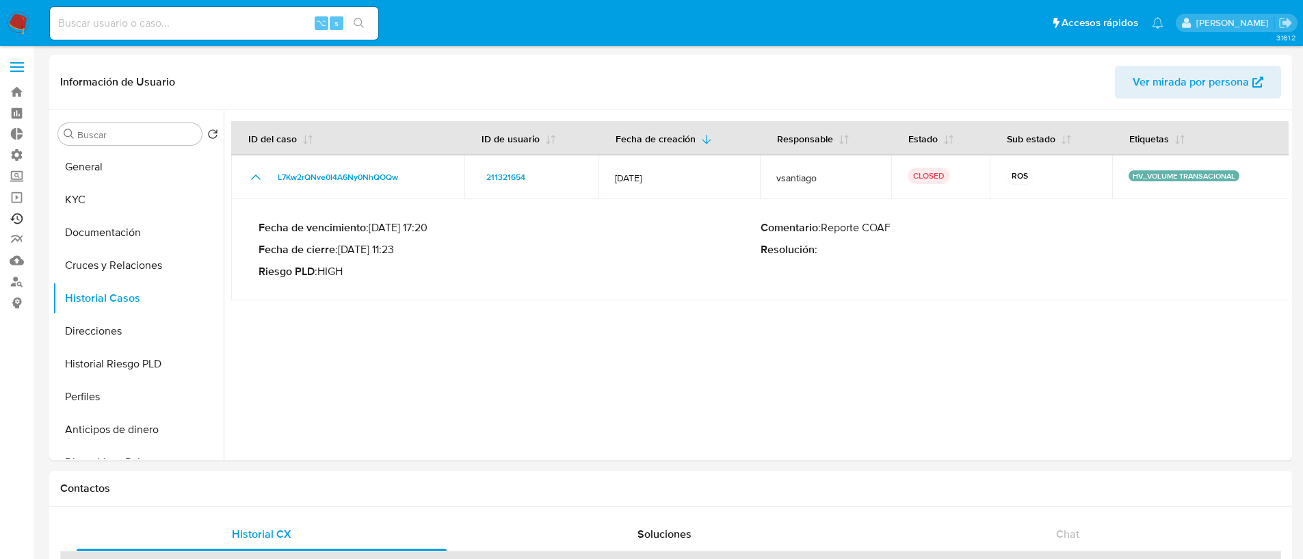
click at [14, 216] on link "Ejecuciones automáticas" at bounding box center [81, 218] width 163 height 21
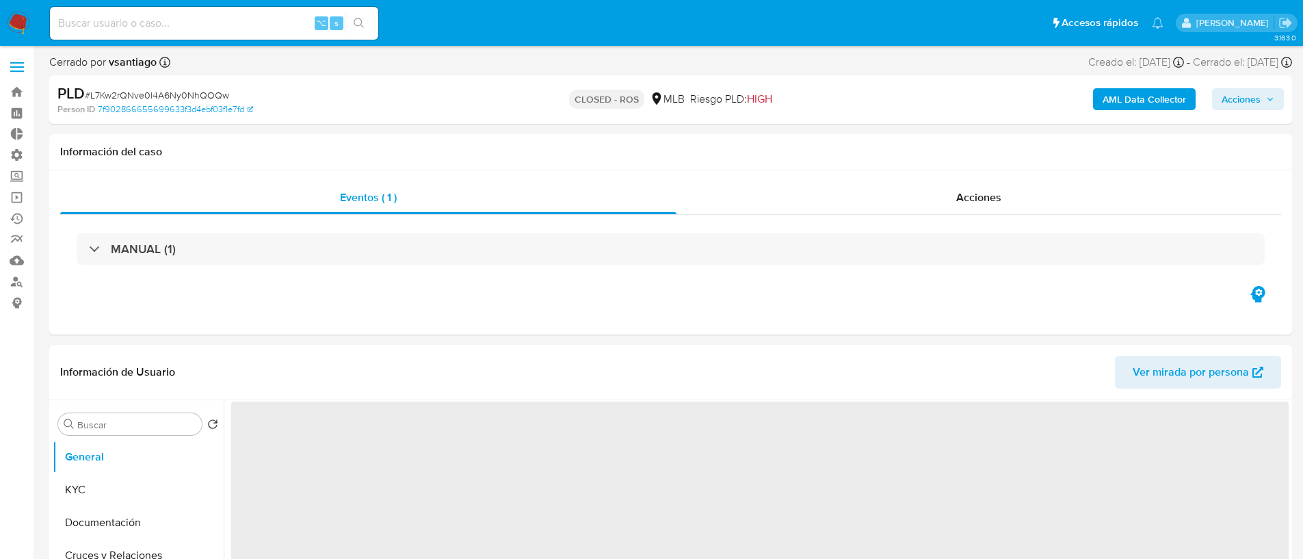
select select "10"
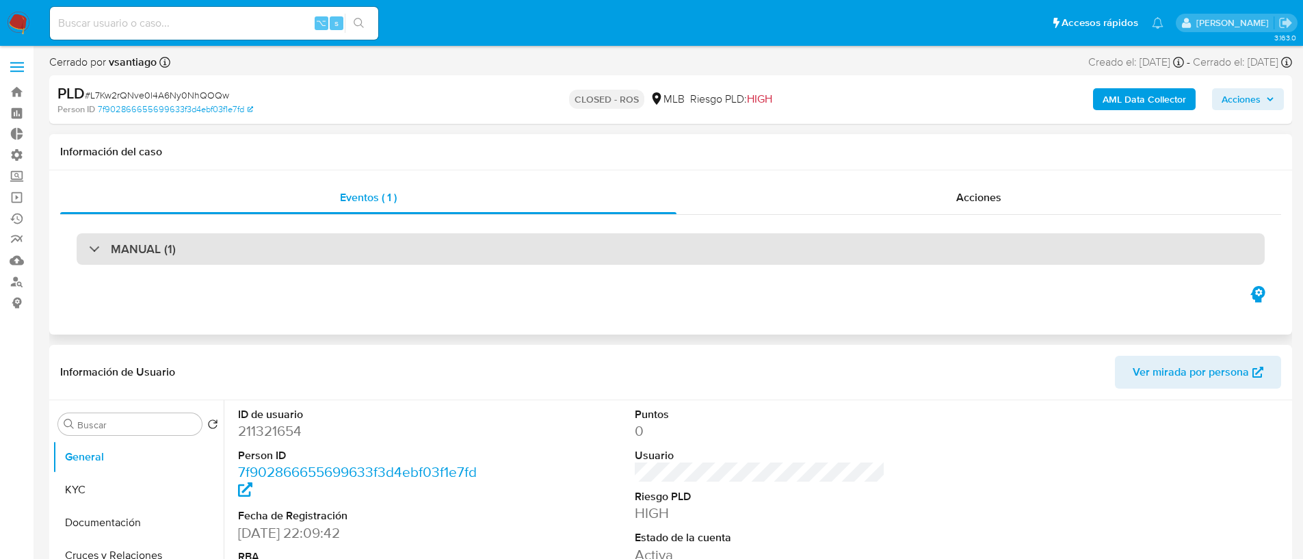
click at [172, 241] on h3 "MANUAL (1)" at bounding box center [143, 248] width 65 height 15
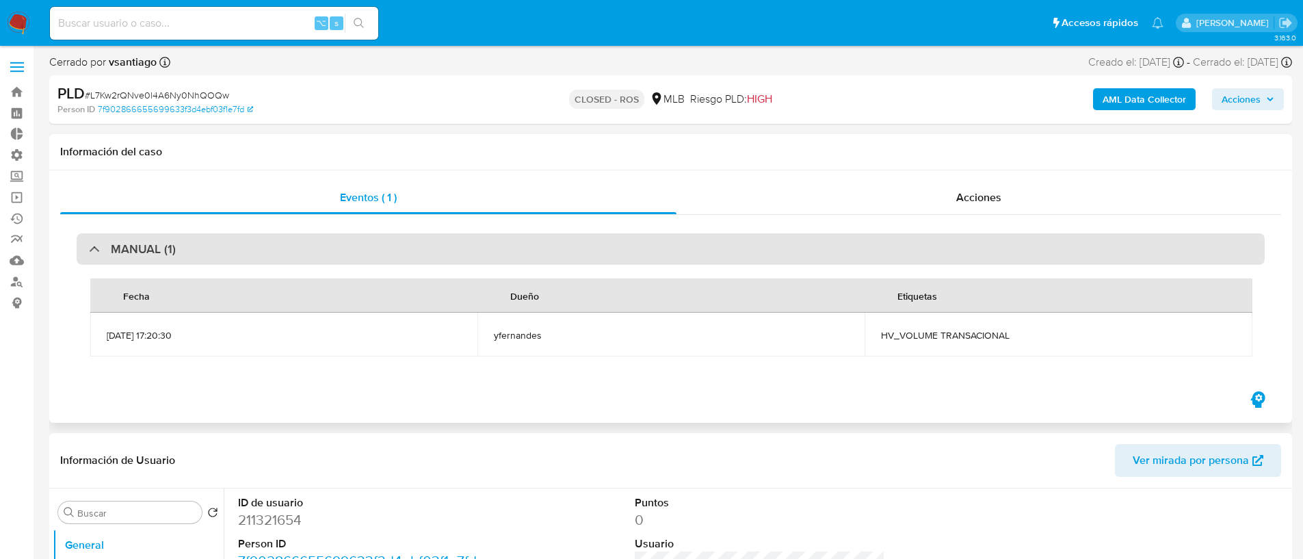
click at [171, 241] on h3 "MANUAL (1)" at bounding box center [143, 248] width 65 height 15
